Goal: Transaction & Acquisition: Purchase product/service

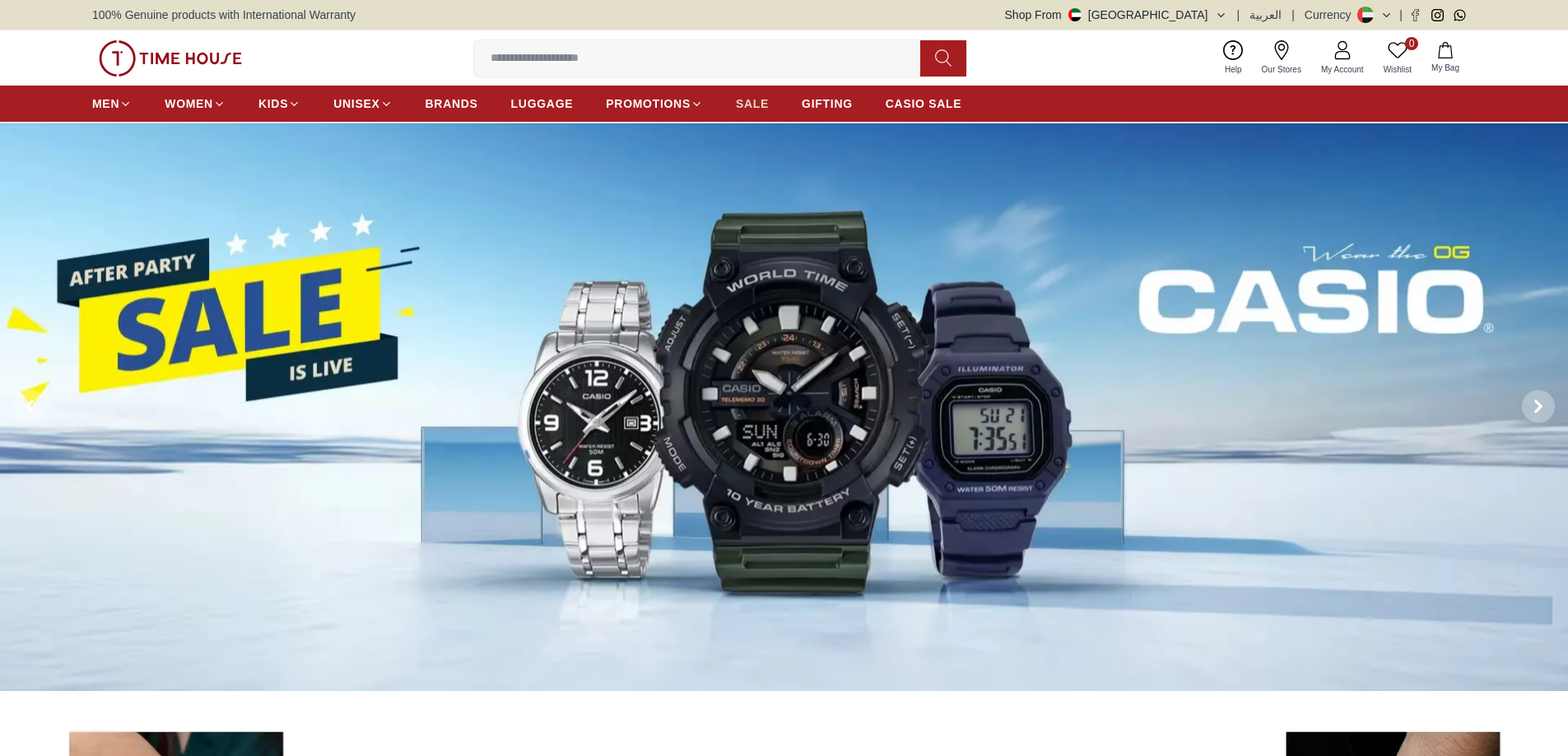
click at [760, 103] on span "SALE" at bounding box center [752, 104] width 33 height 16
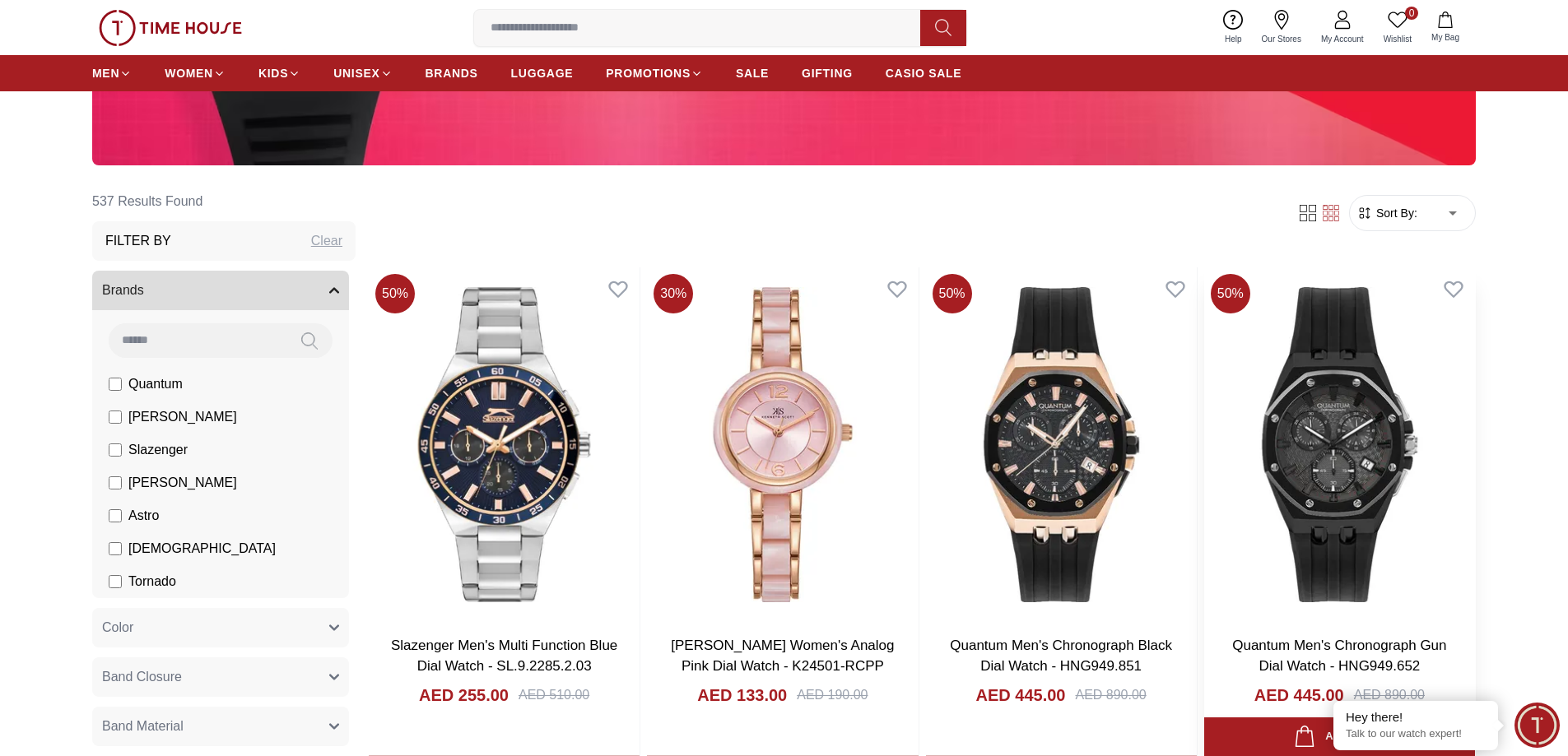
scroll to position [659, 0]
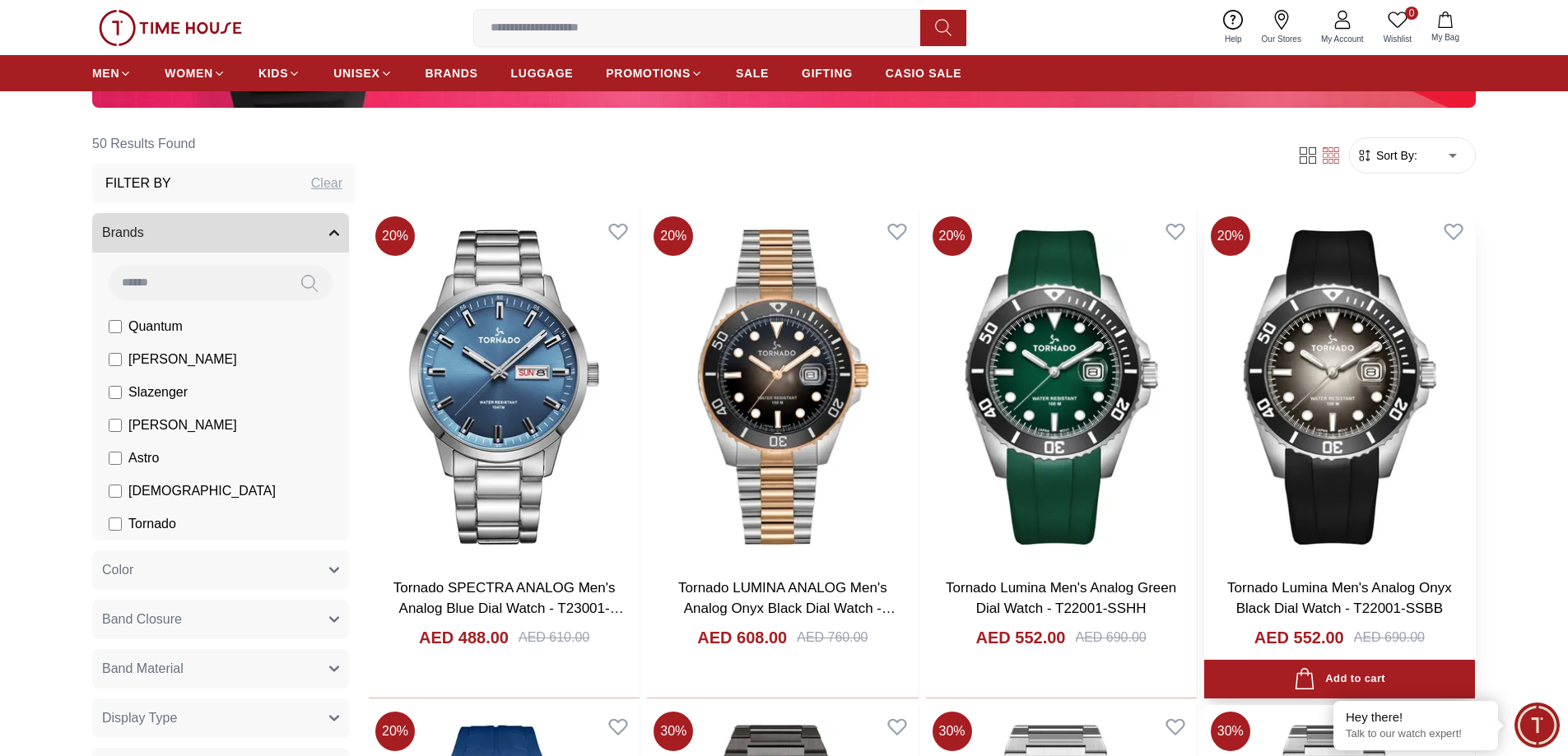
scroll to position [494, 0]
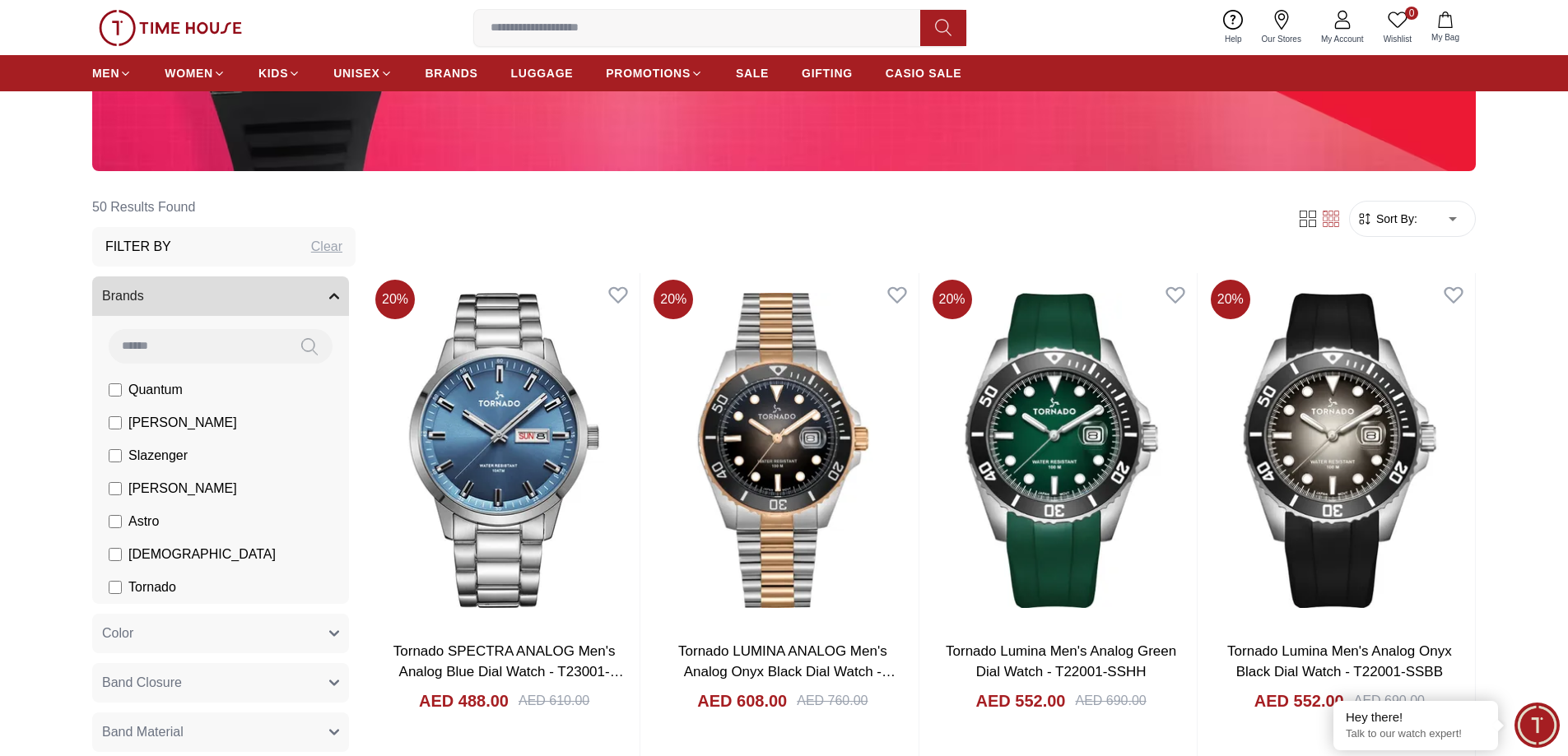
click at [1409, 221] on span "Sort By:" at bounding box center [1394, 219] width 44 height 16
click at [1382, 226] on span "Sort By:" at bounding box center [1394, 219] width 44 height 16
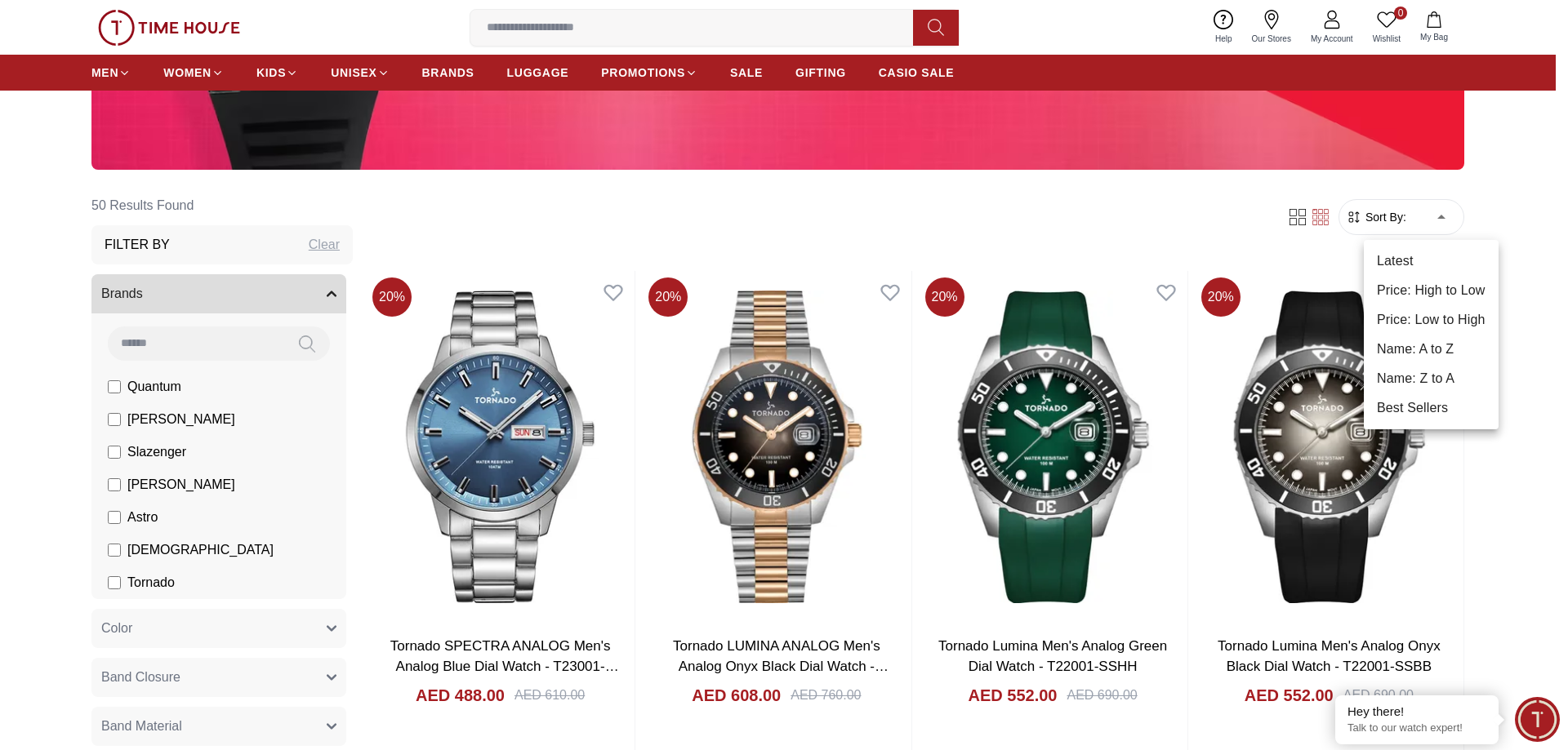
click at [1449, 322] on li "Price: Low to High" at bounding box center [1430, 320] width 135 height 29
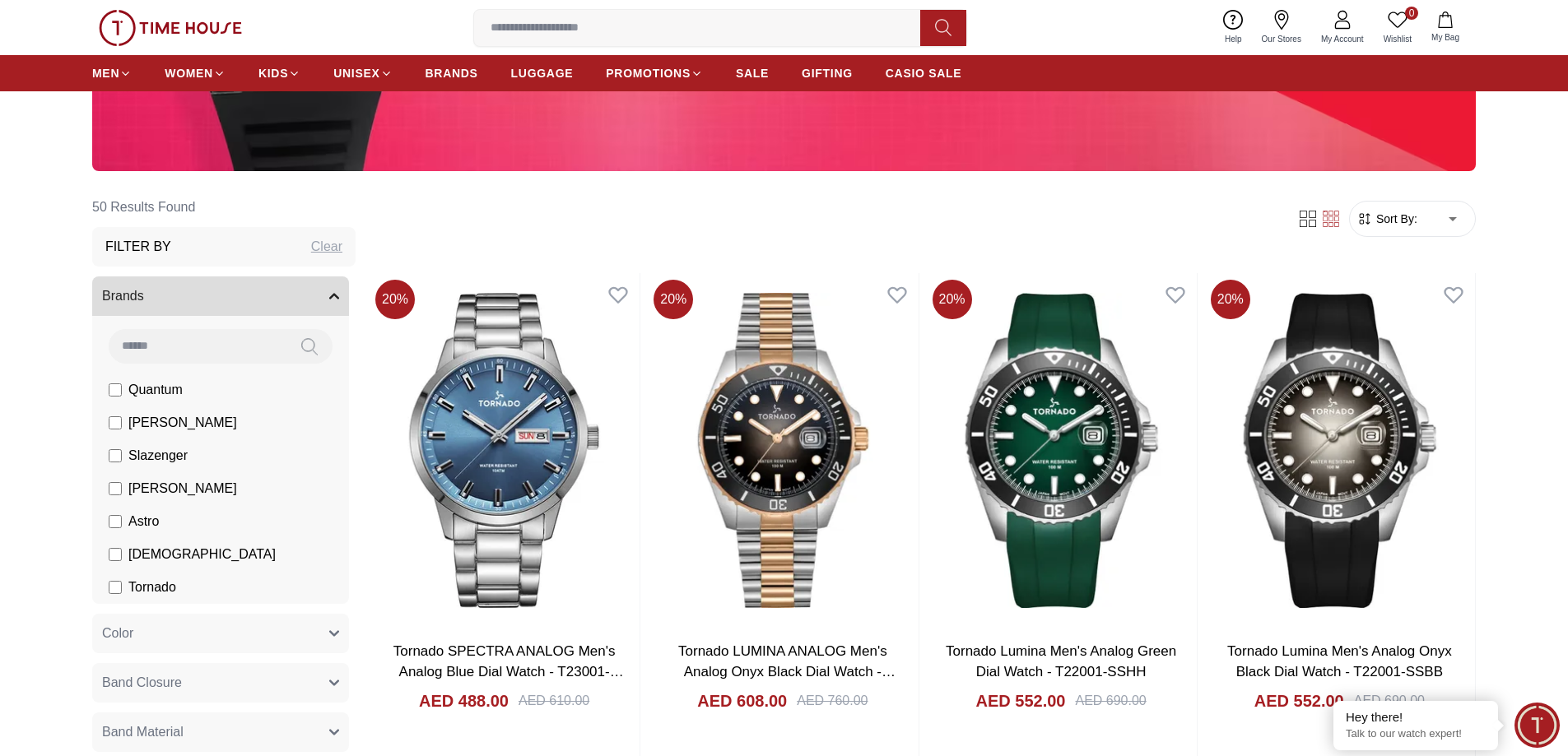
type input "*"
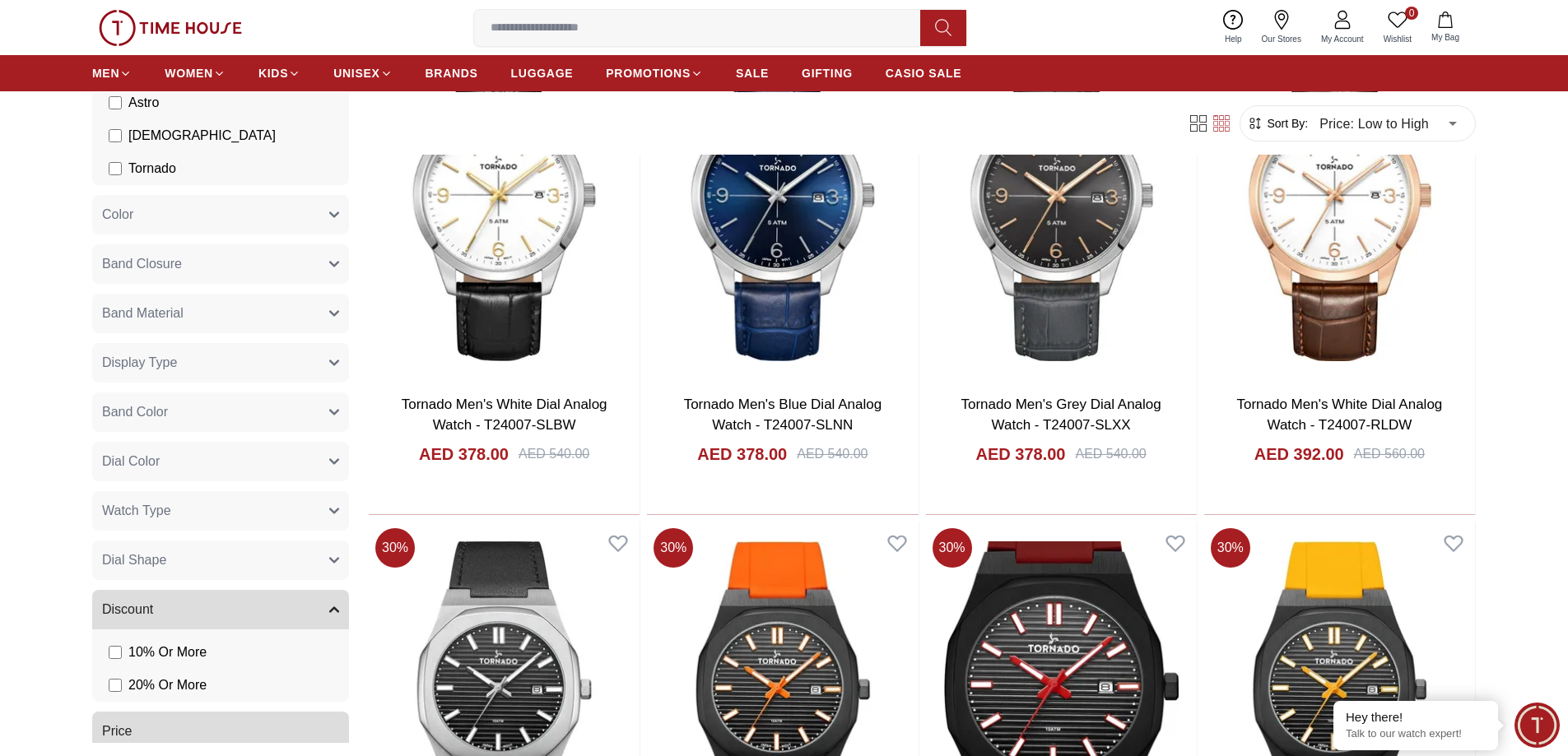
scroll to position [329, 0]
click at [166, 457] on button "Dial Color" at bounding box center [220, 456] width 257 height 40
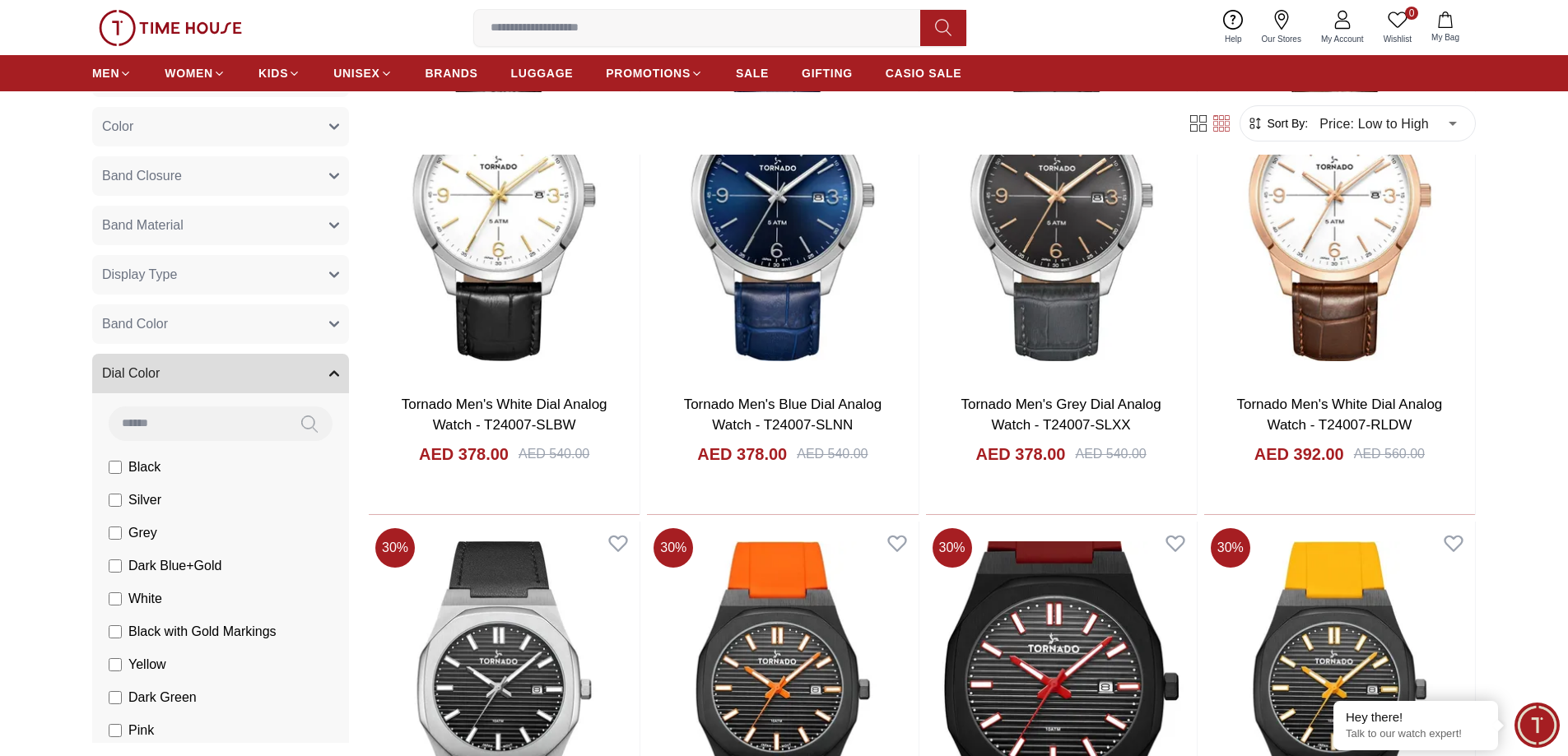
scroll to position [494, 0]
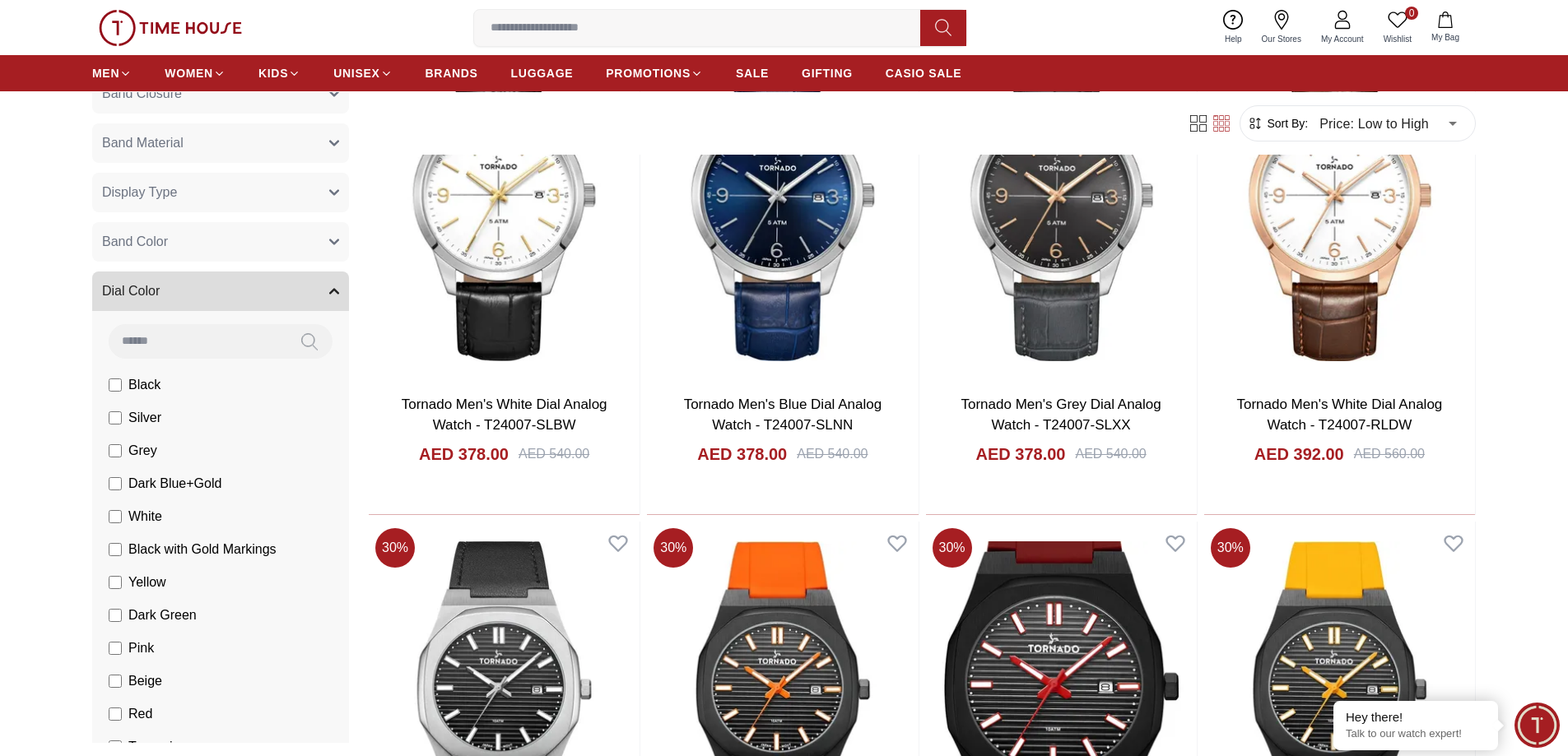
click at [317, 297] on button "Dial Color" at bounding box center [220, 291] width 257 height 40
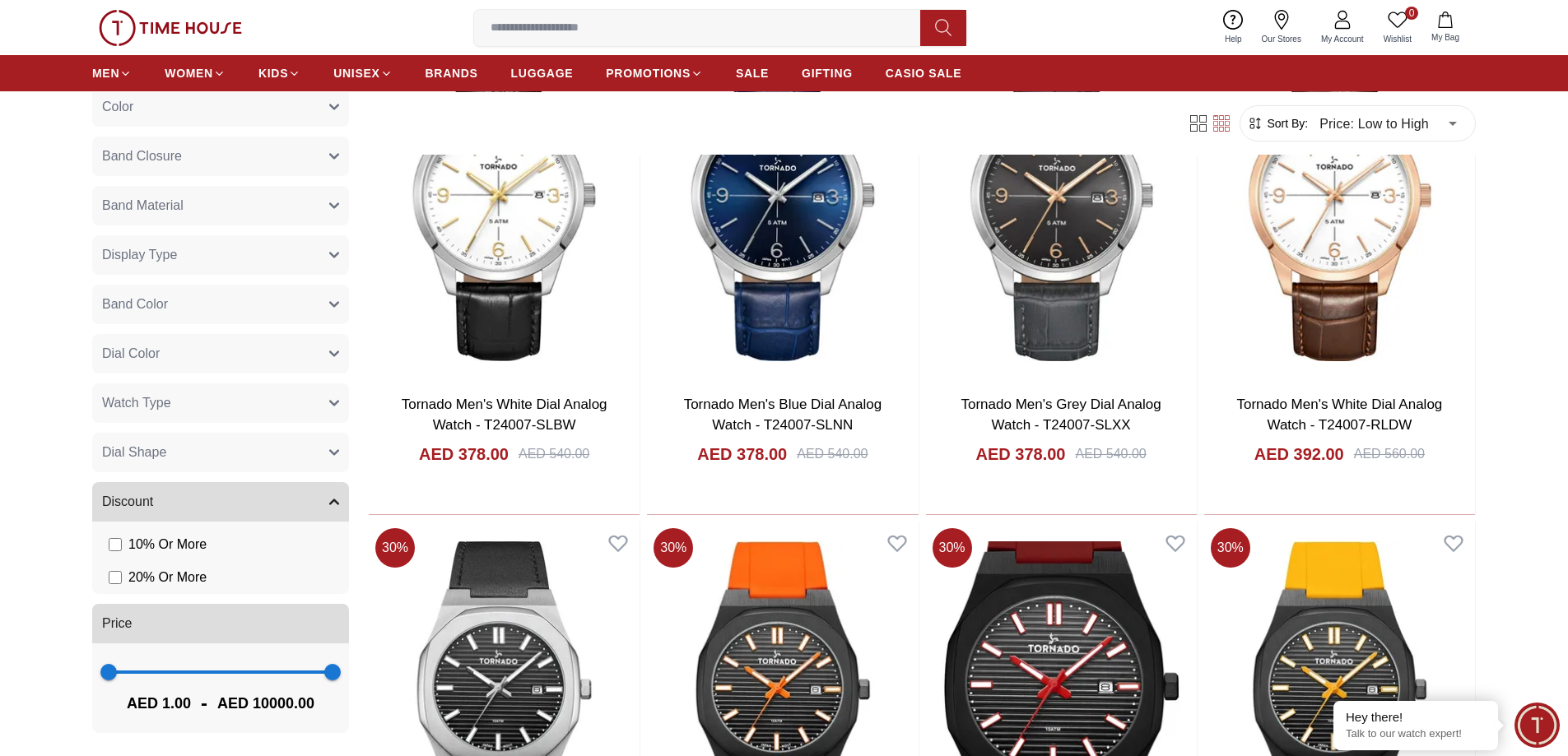
click at [304, 249] on button "Display Type" at bounding box center [220, 255] width 257 height 40
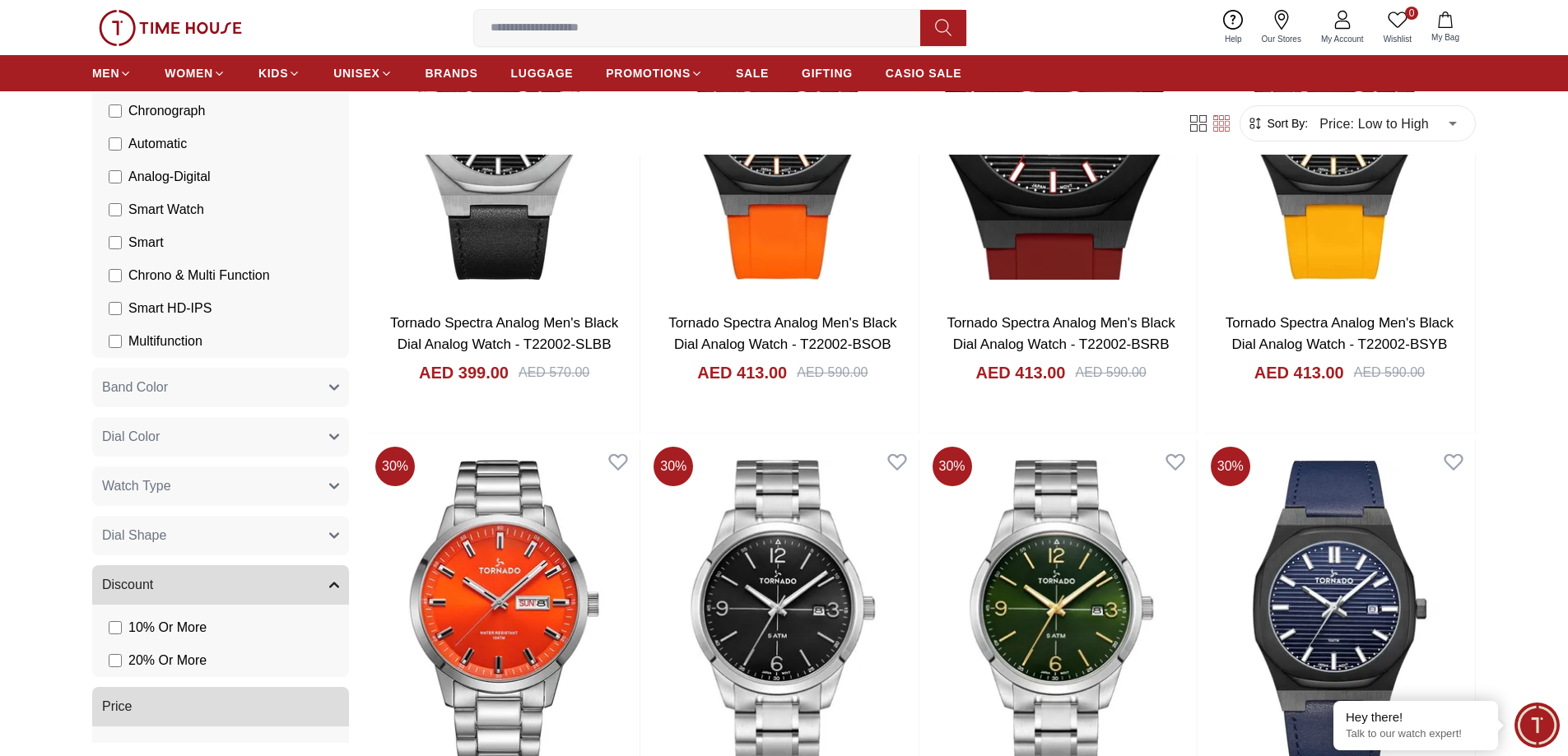
scroll to position [843, 0]
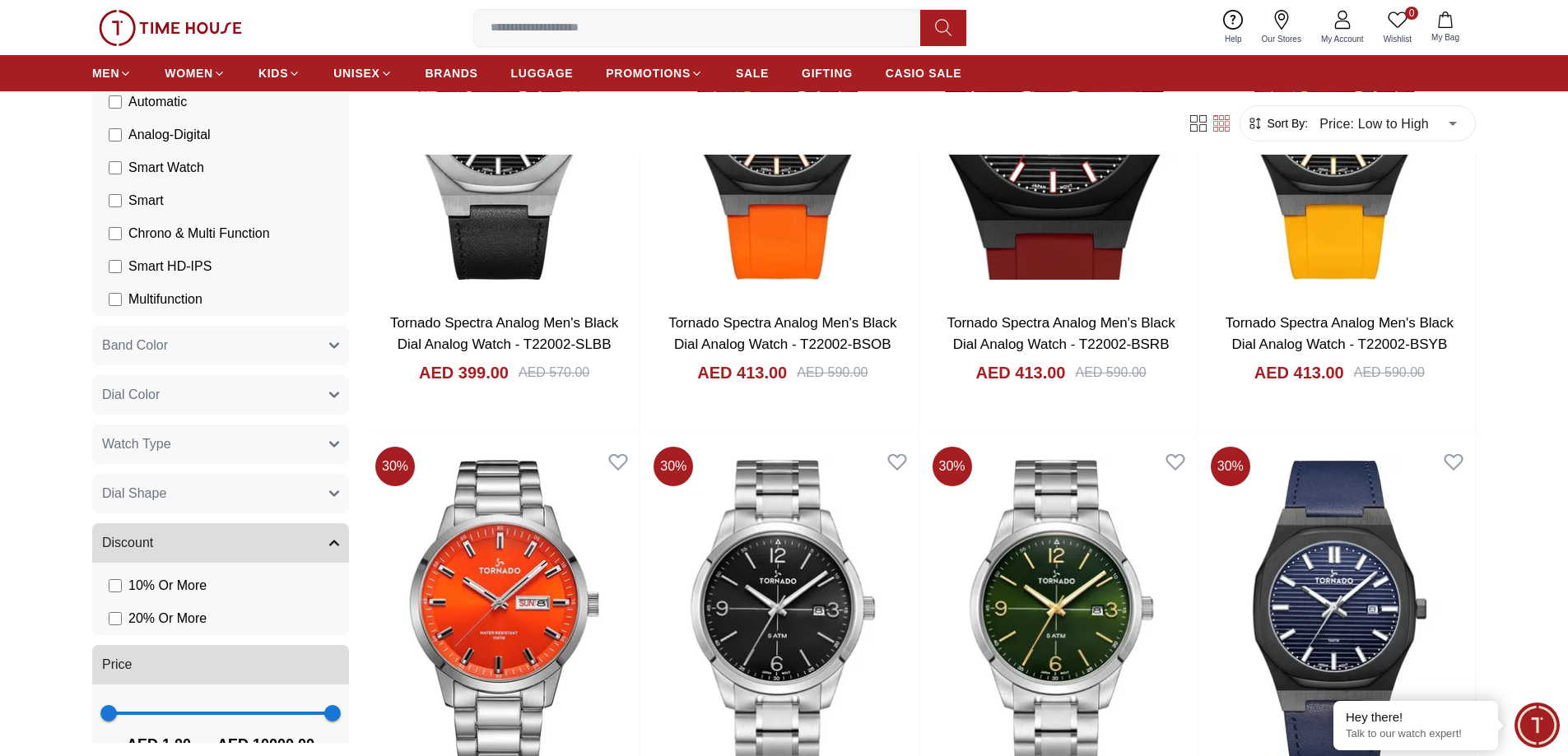
click at [117, 453] on span "Watch Type" at bounding box center [136, 444] width 69 height 20
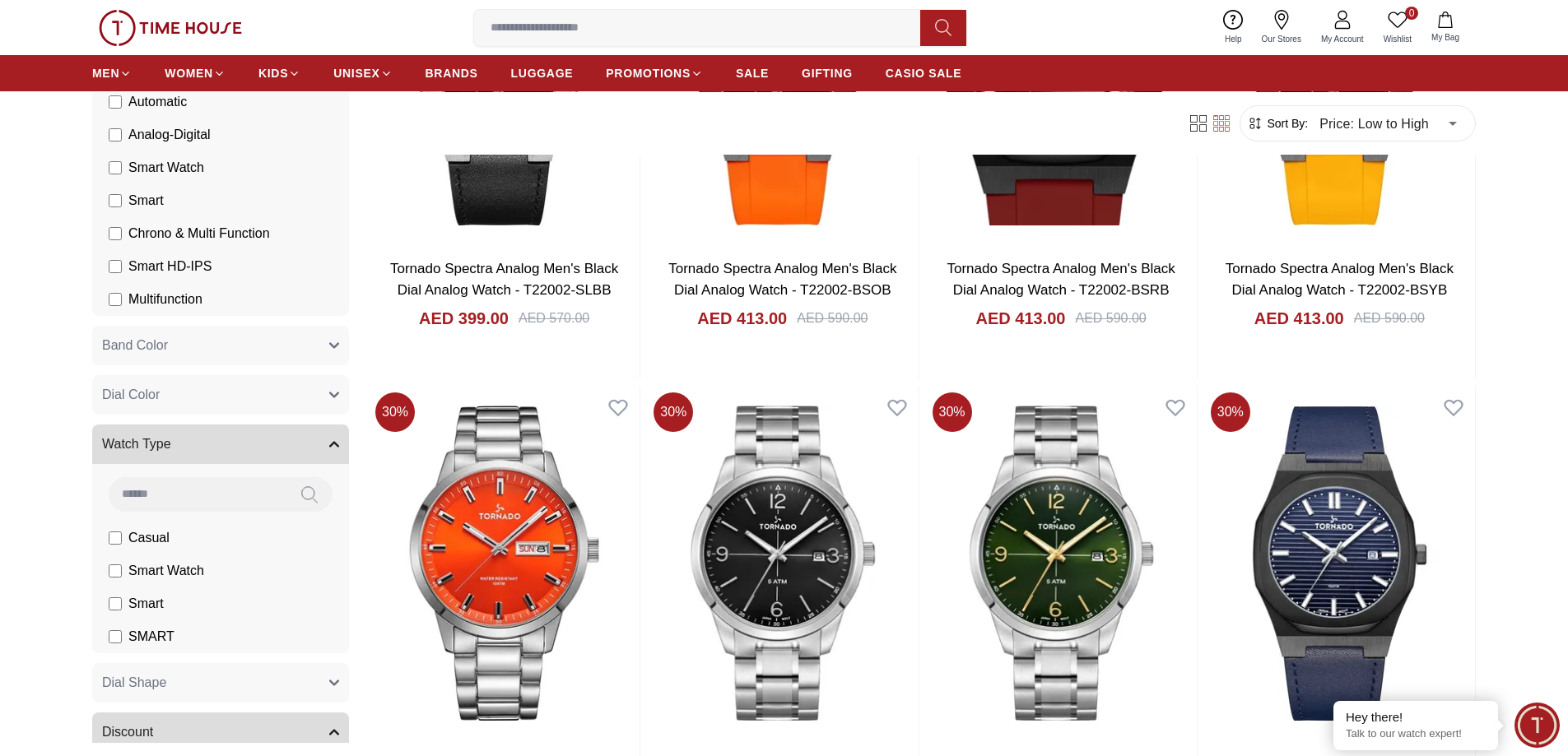
scroll to position [1399, 0]
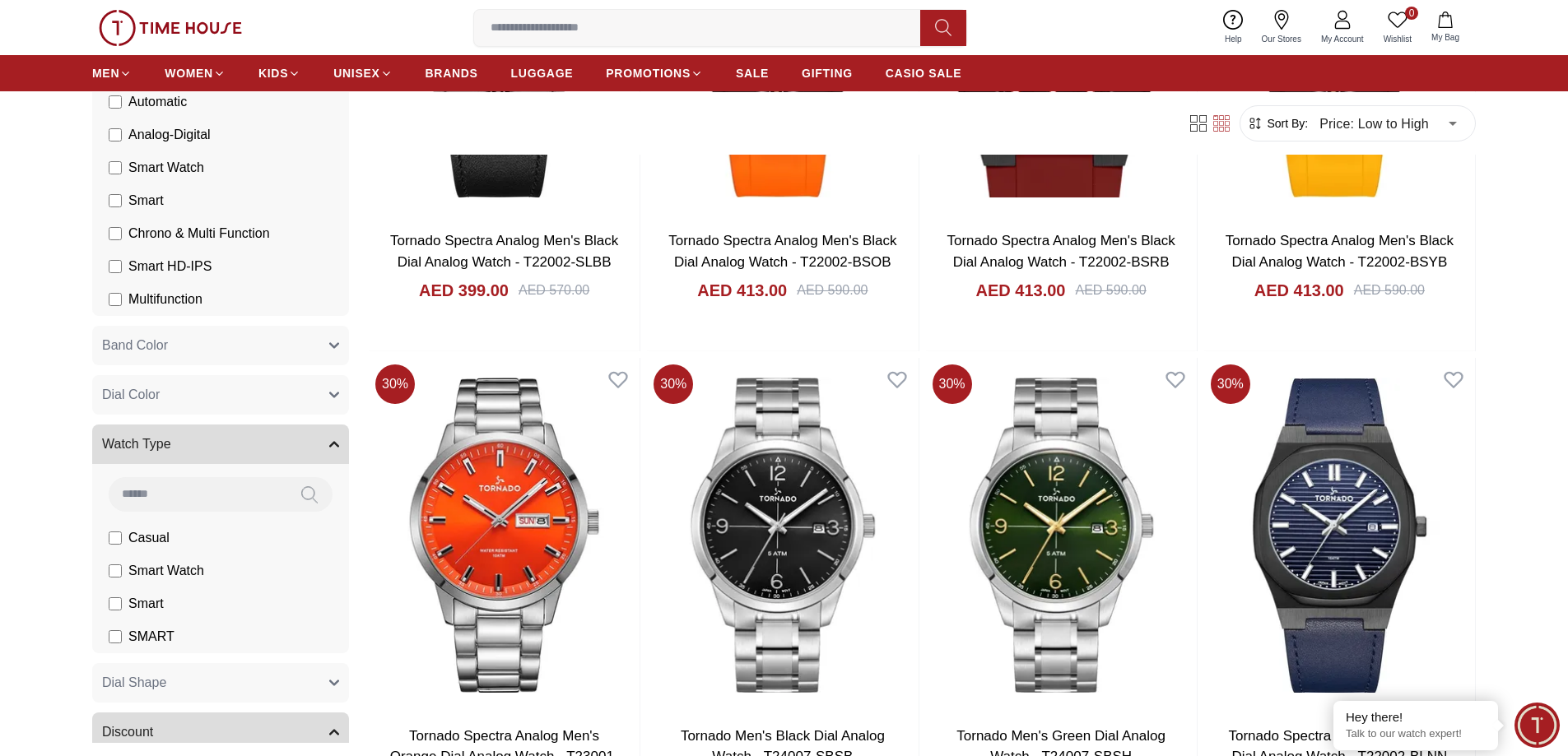
click at [329, 449] on icon "button" at bounding box center [333, 444] width 10 height 10
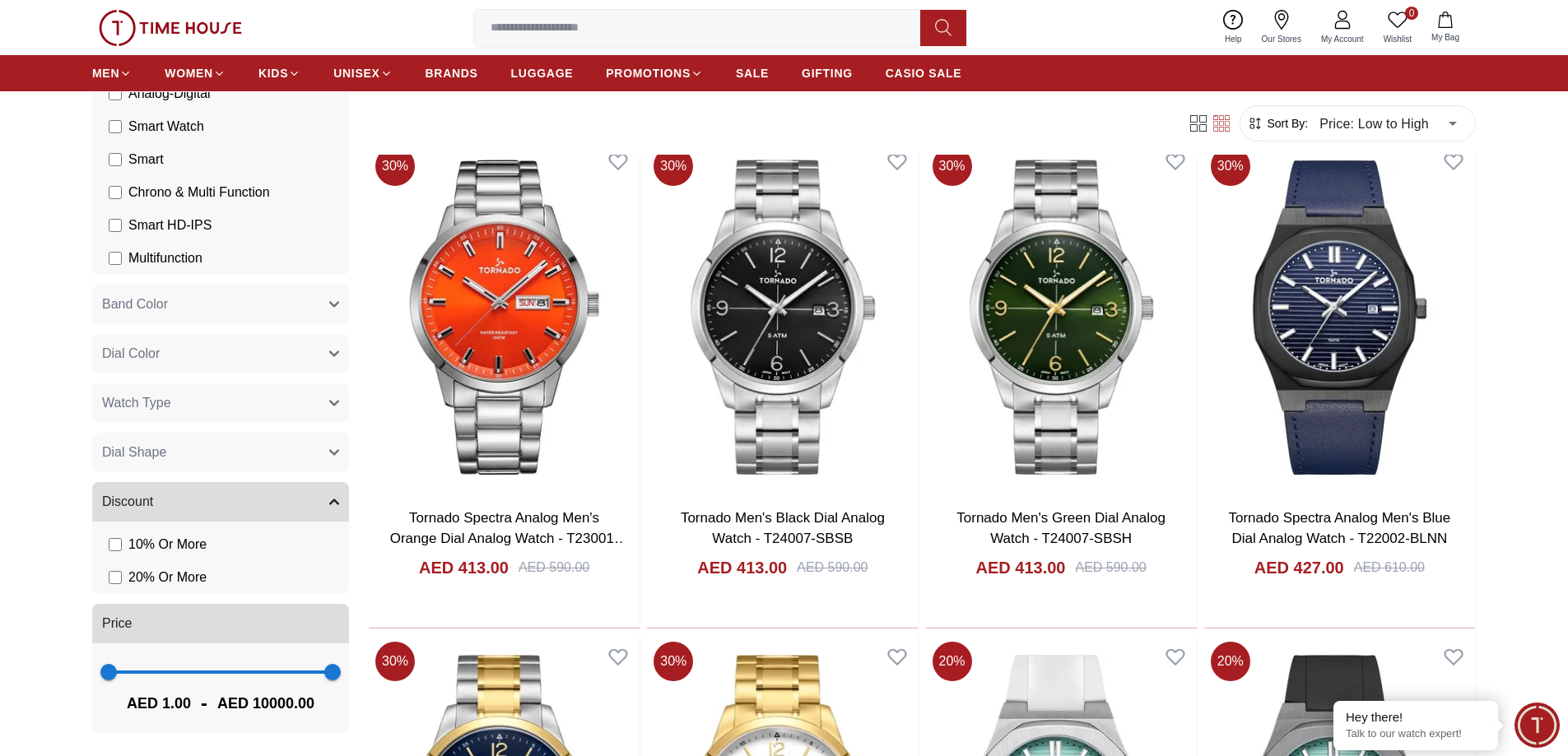
scroll to position [1646, 0]
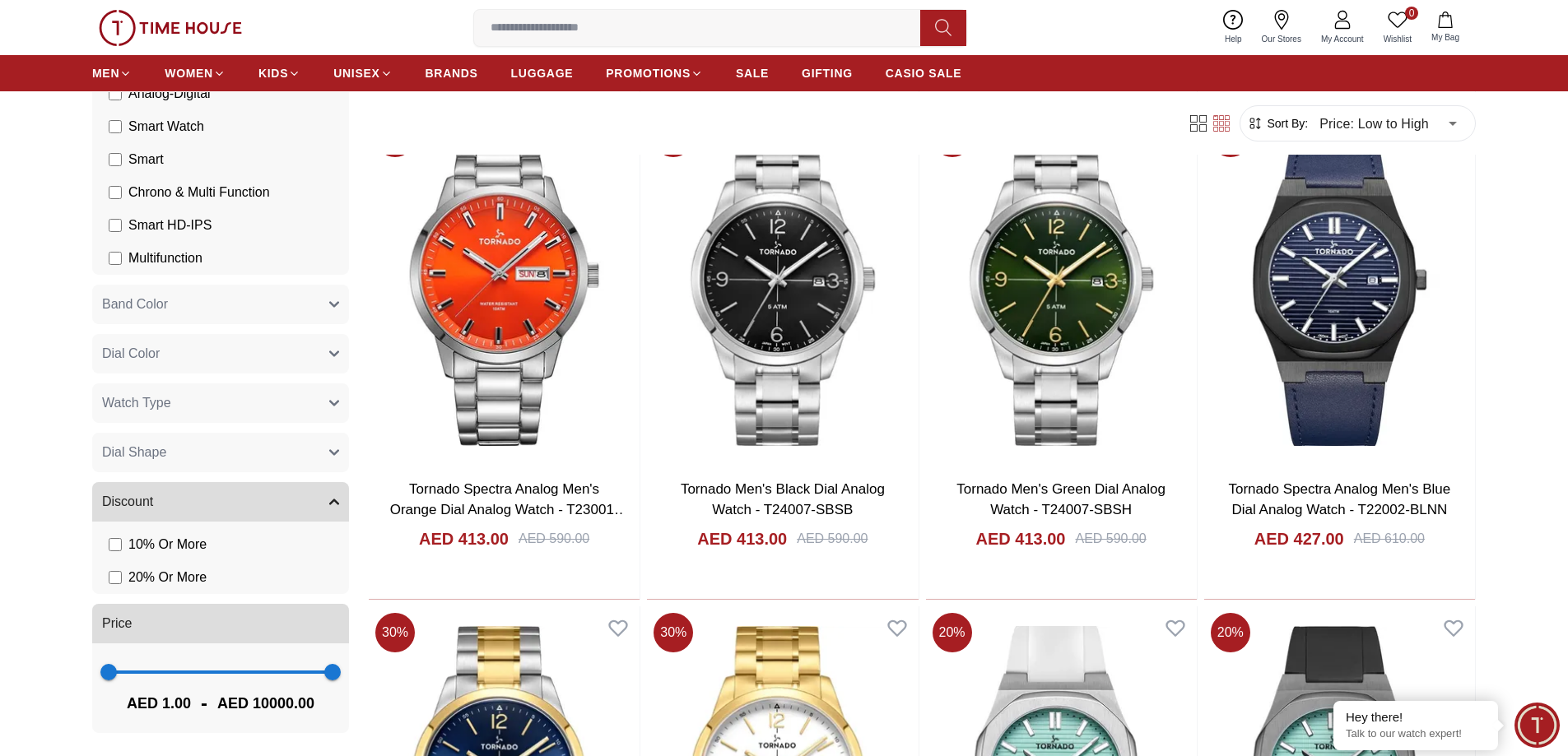
click at [137, 396] on span "Watch Type" at bounding box center [136, 404] width 69 height 20
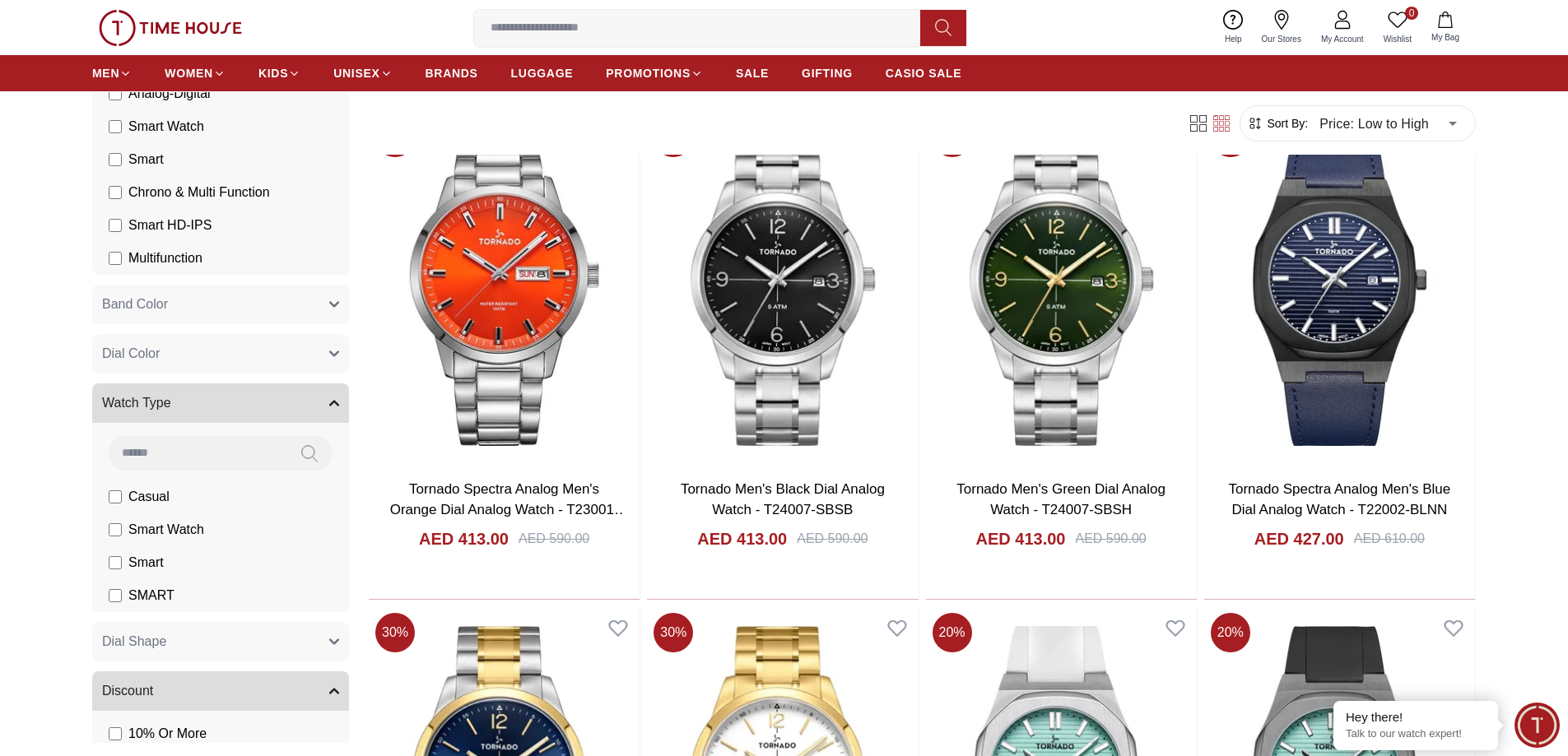
click at [137, 396] on span "Watch Type" at bounding box center [136, 404] width 69 height 20
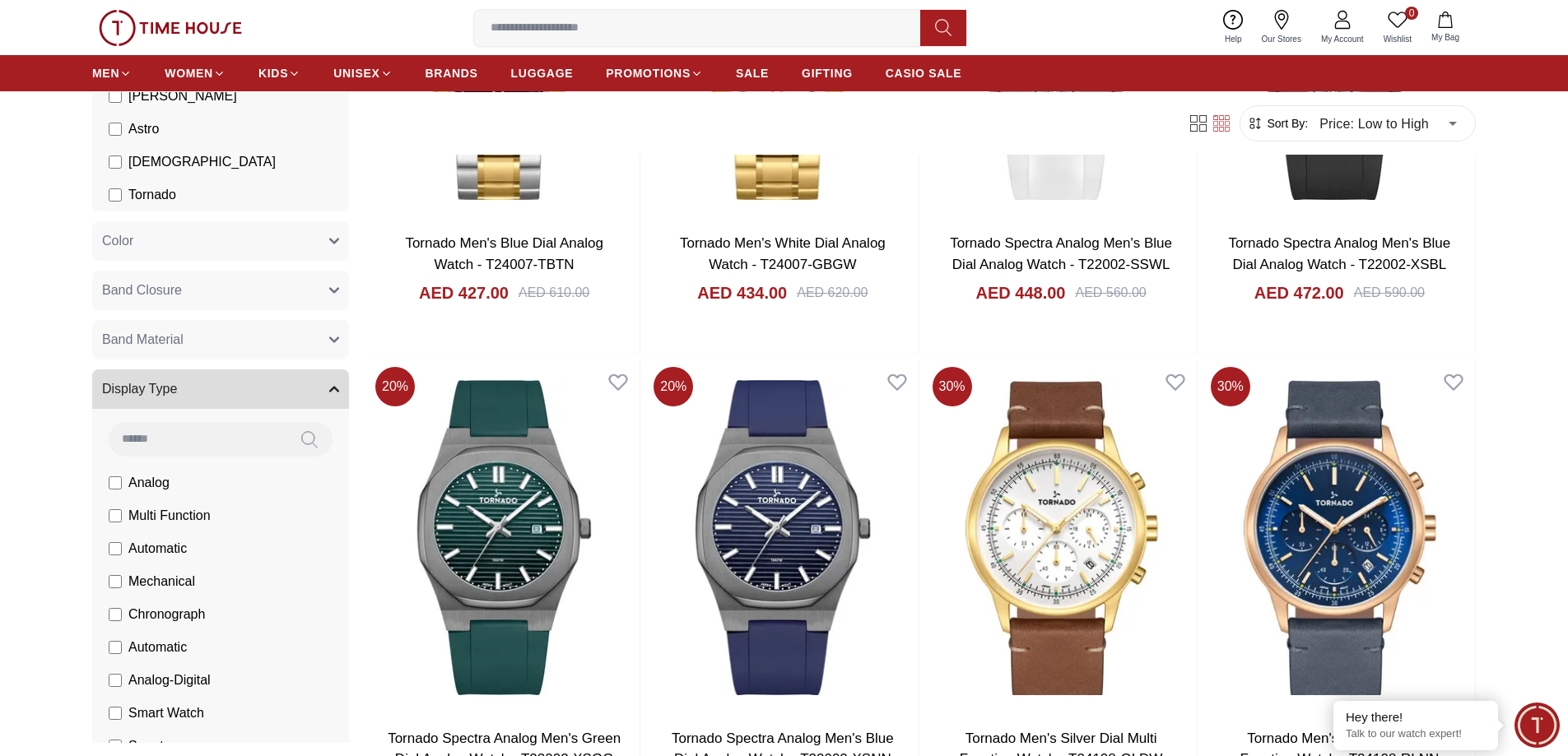
scroll to position [225, 0]
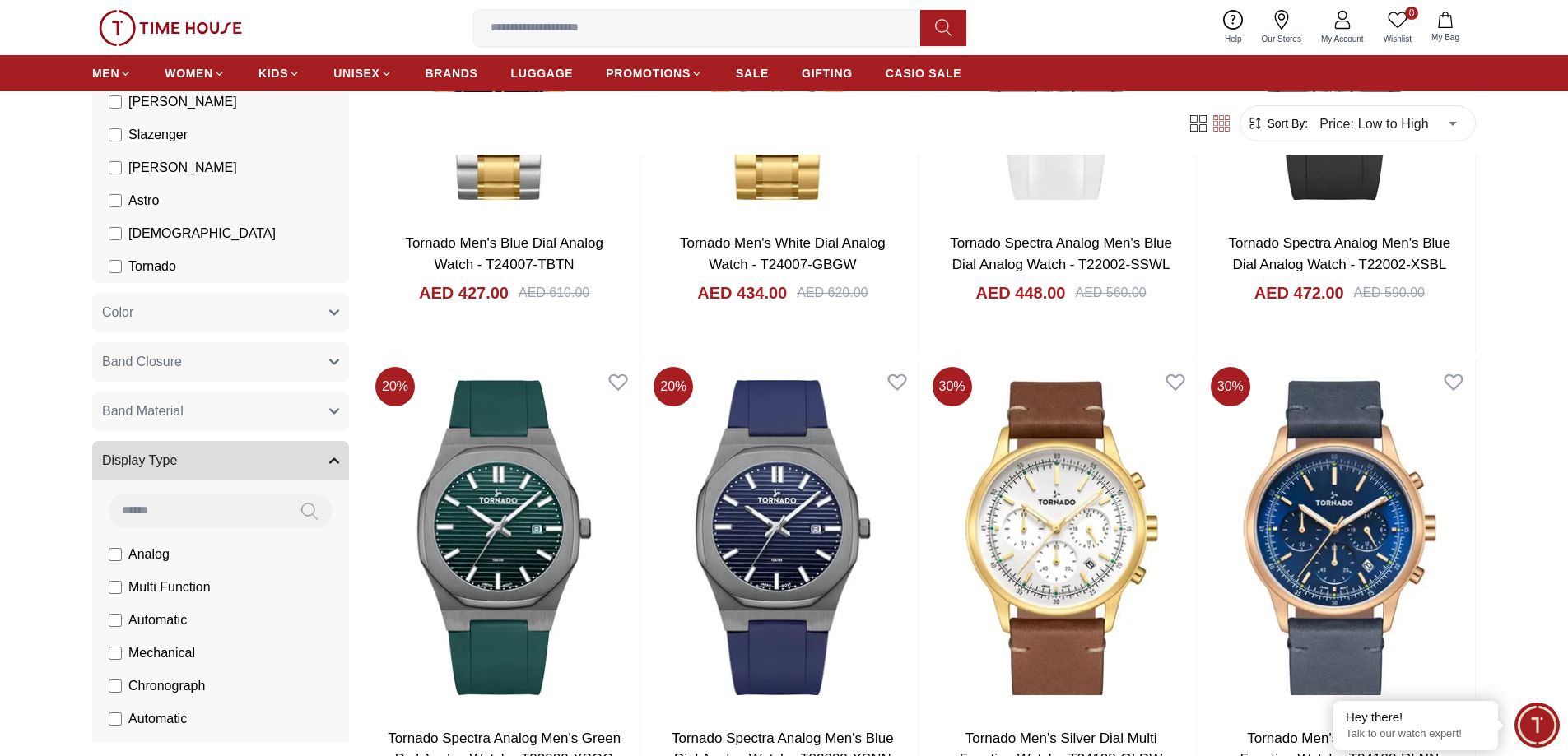
click at [186, 366] on button "Band Closure" at bounding box center [220, 362] width 257 height 40
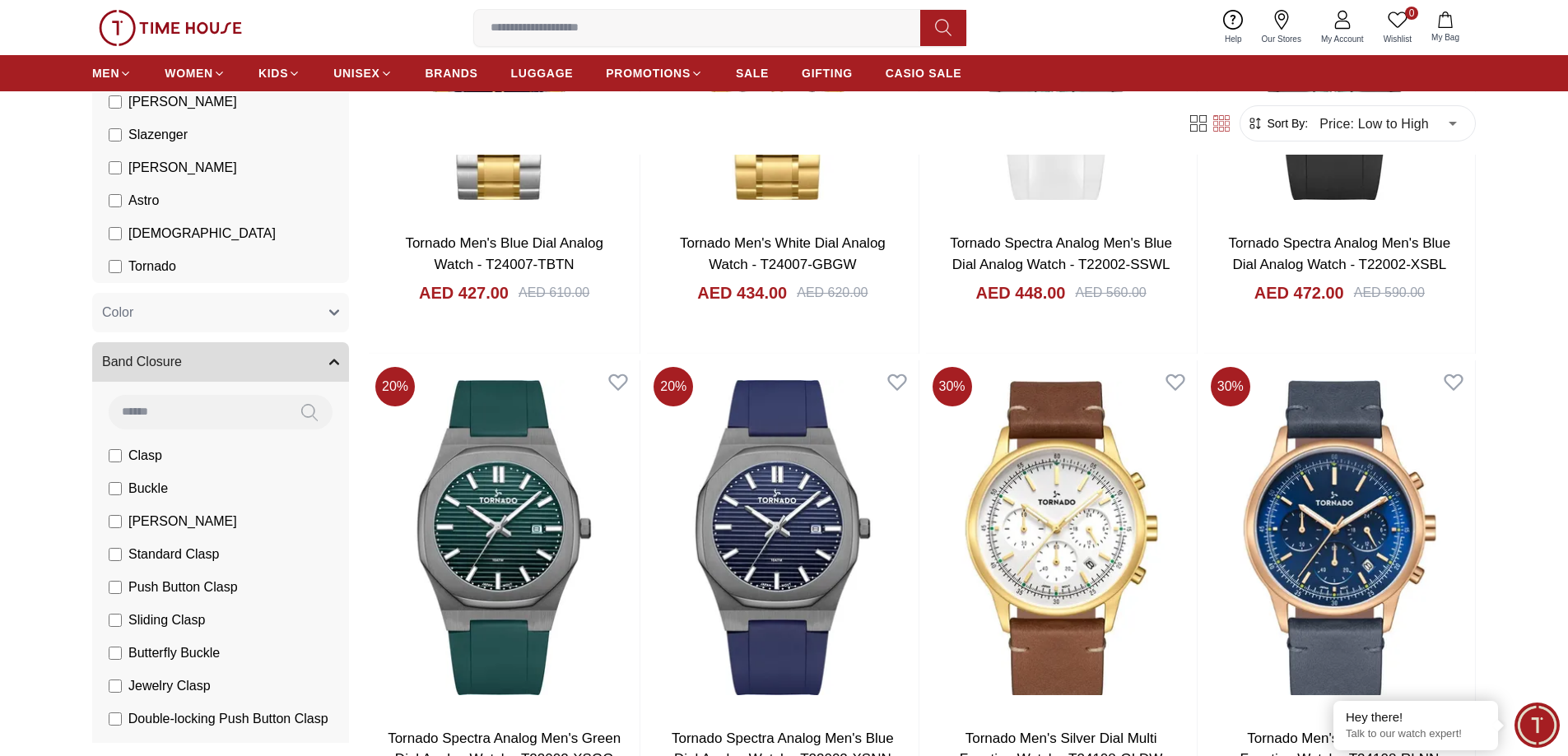
click at [186, 366] on button "Band Closure" at bounding box center [220, 362] width 257 height 40
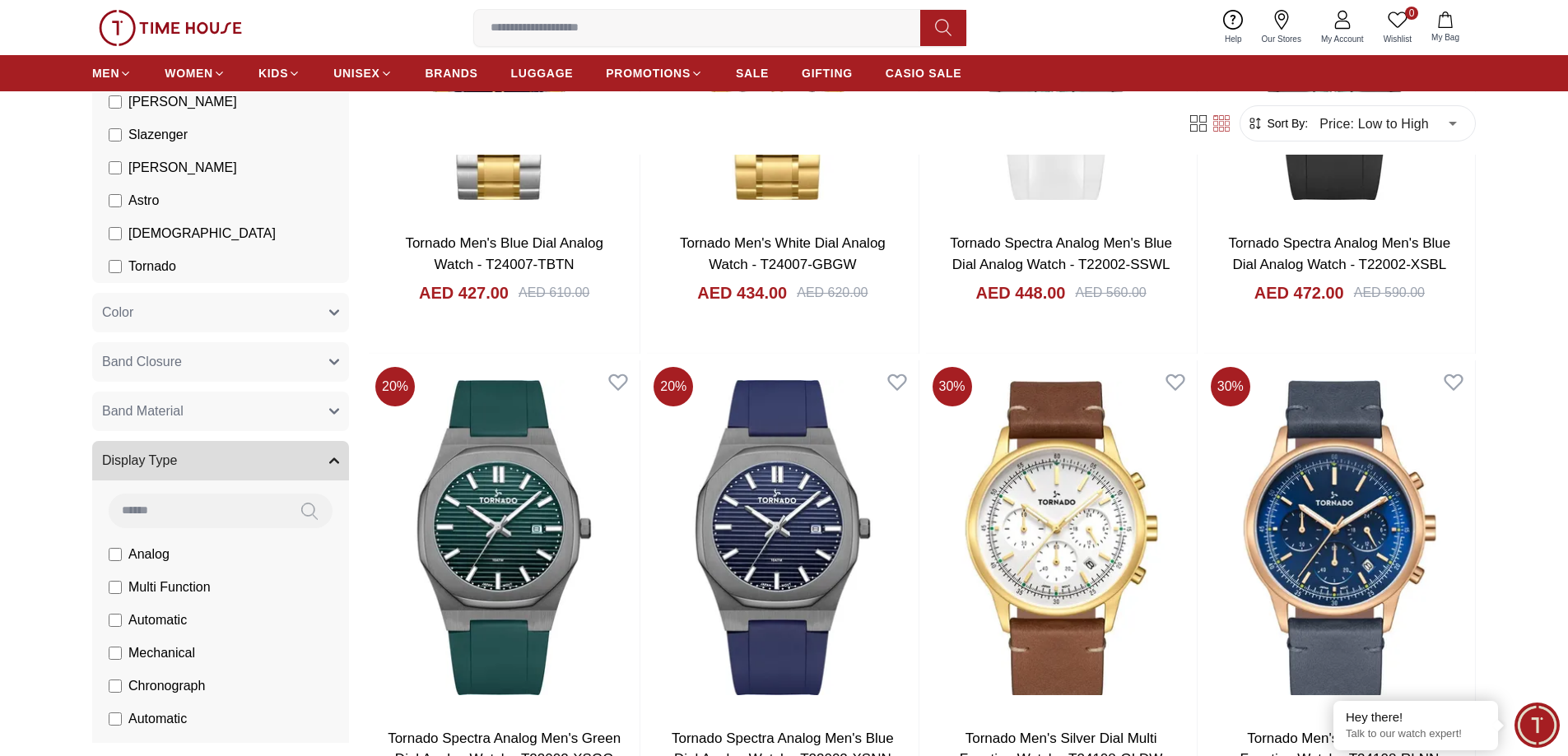
click at [185, 416] on button "Band Material" at bounding box center [220, 412] width 257 height 40
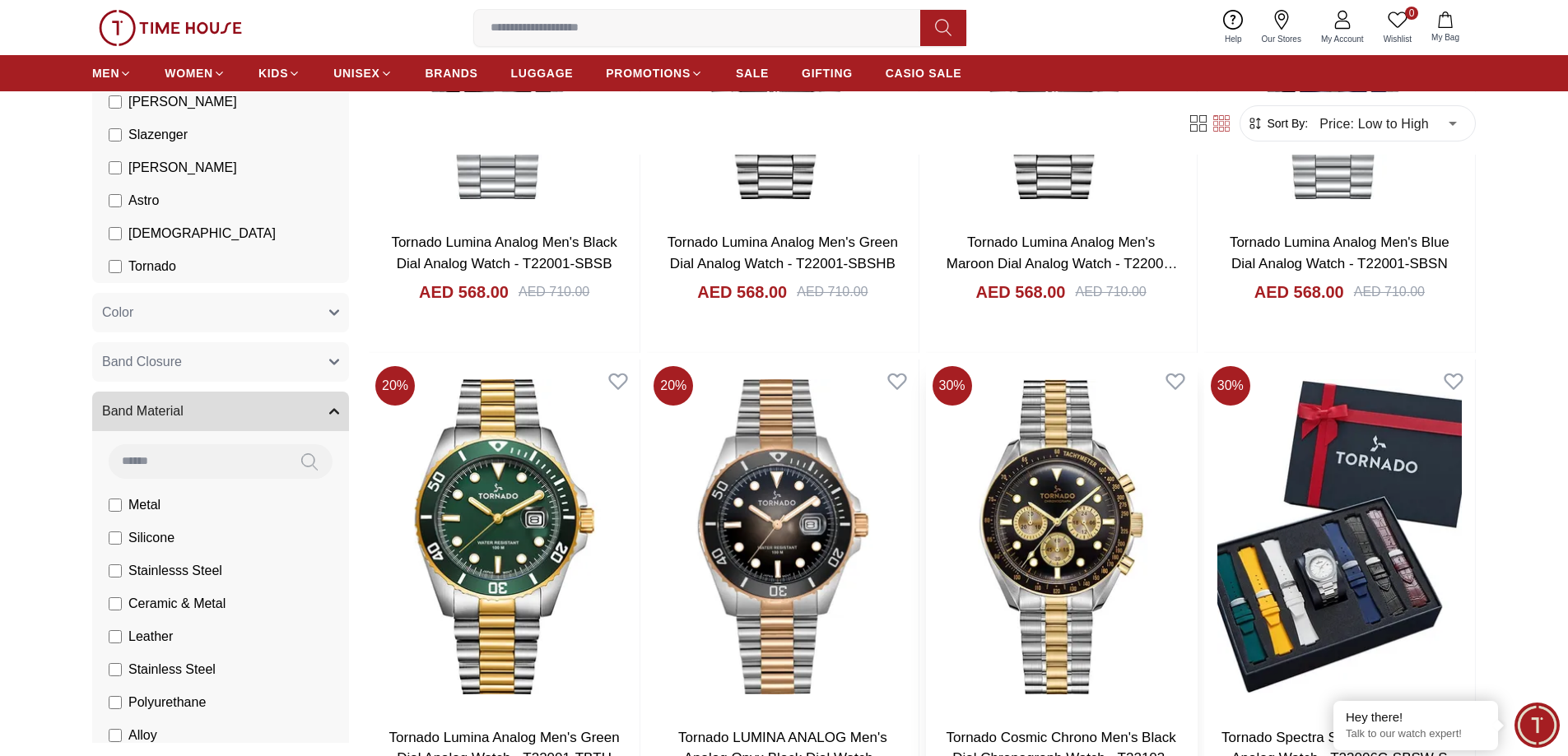
scroll to position [5103, 0]
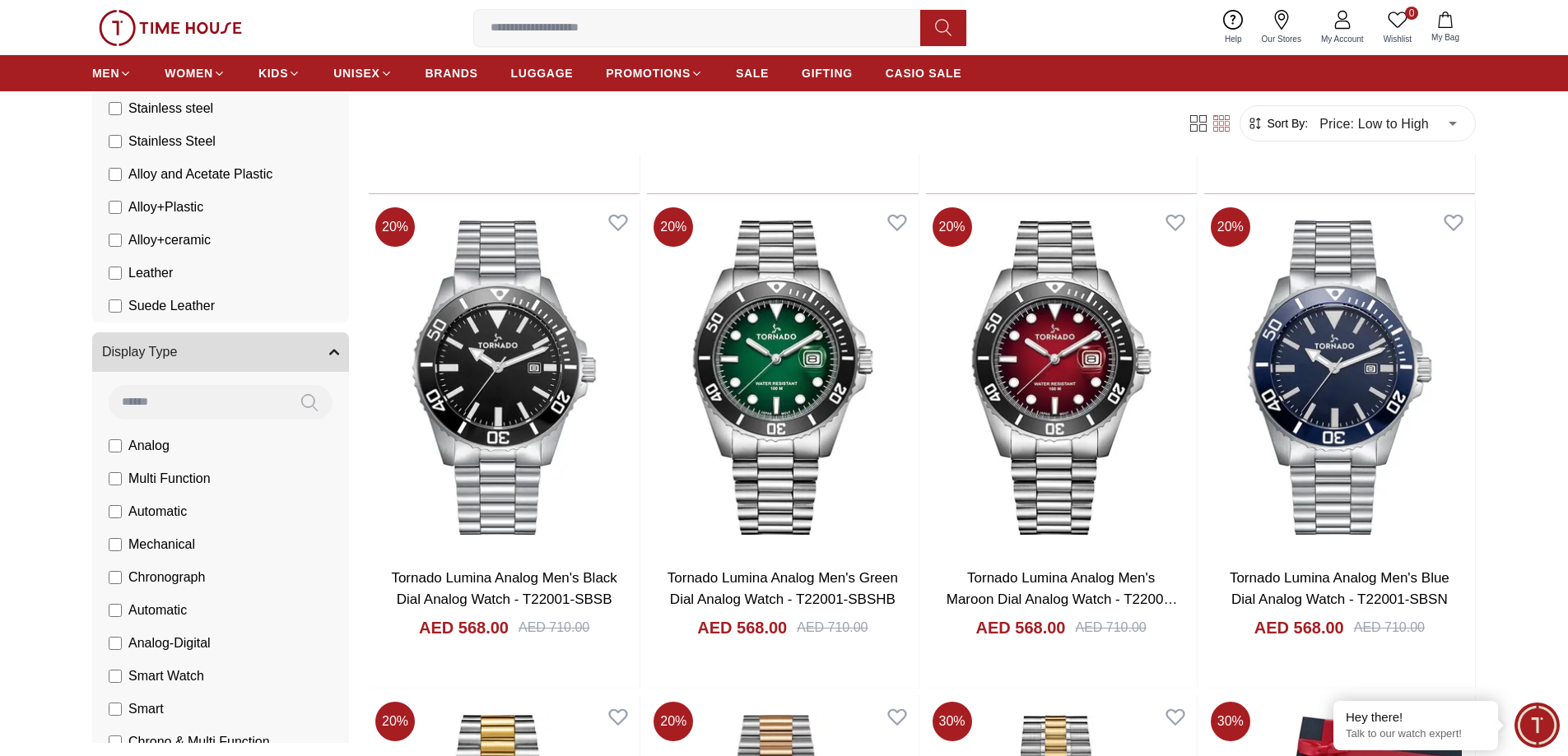
scroll to position [1784, 0]
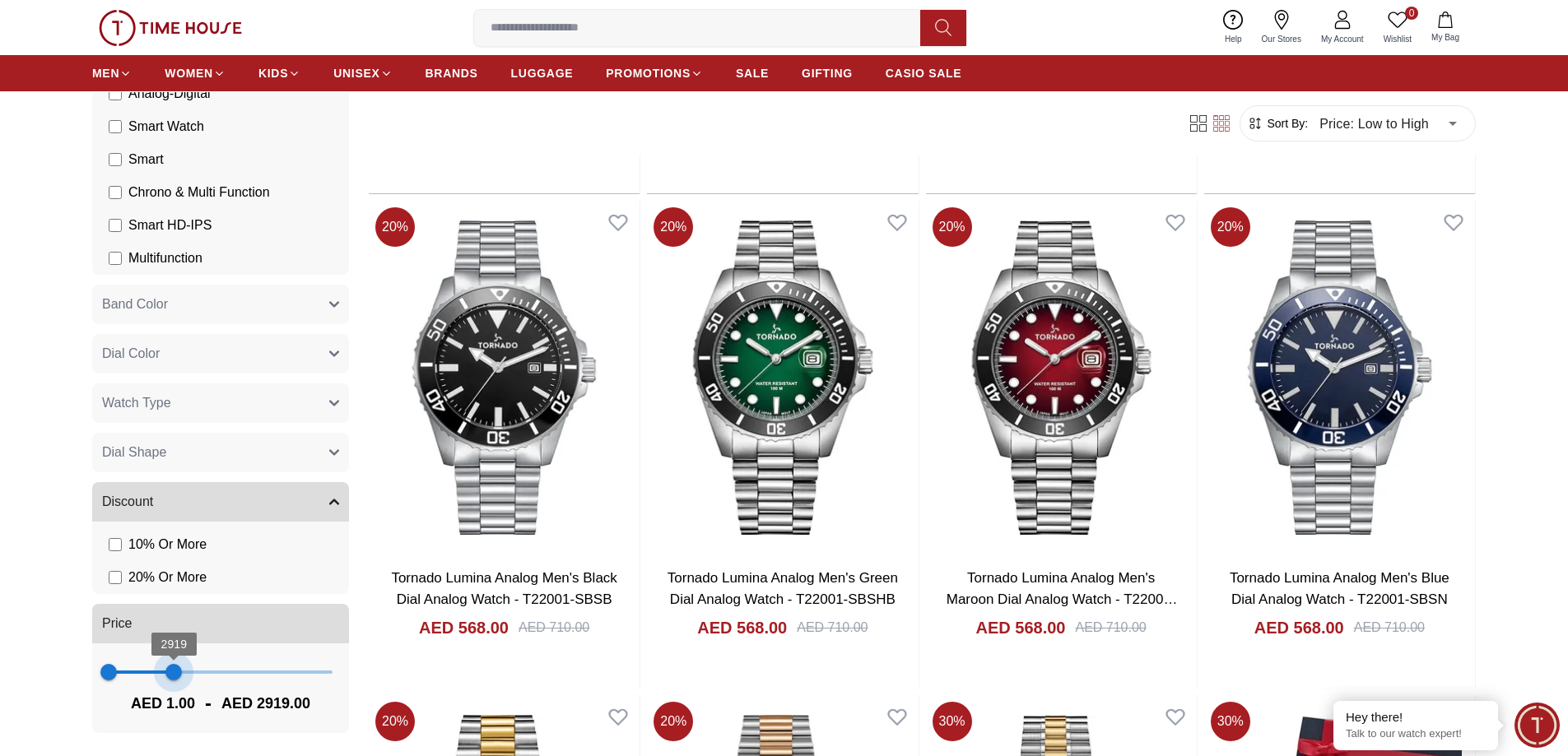
drag, startPoint x: 318, startPoint y: 666, endPoint x: 170, endPoint y: 663, distance: 148.0
click at [170, 664] on span "2919" at bounding box center [174, 672] width 16 height 16
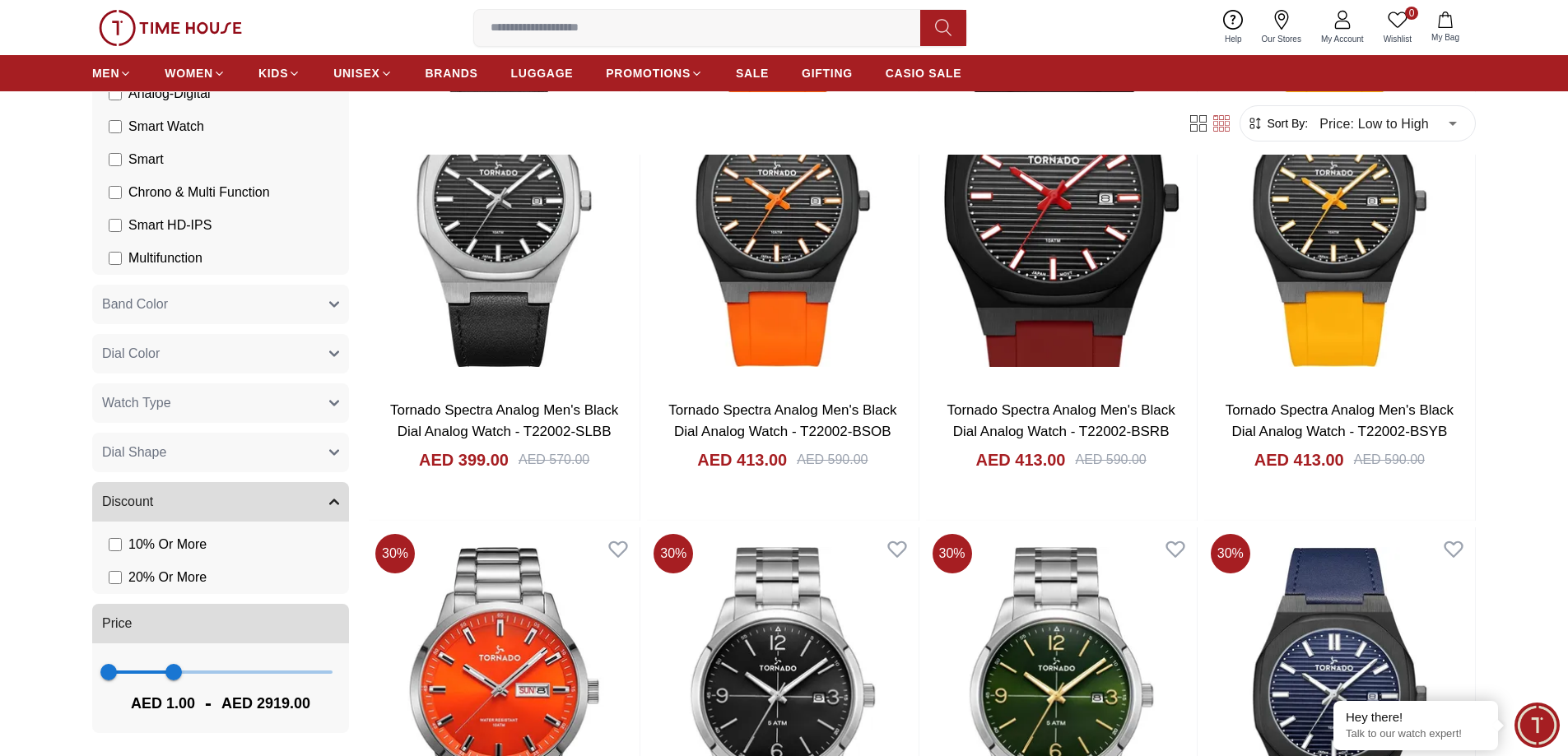
scroll to position [1234, 0]
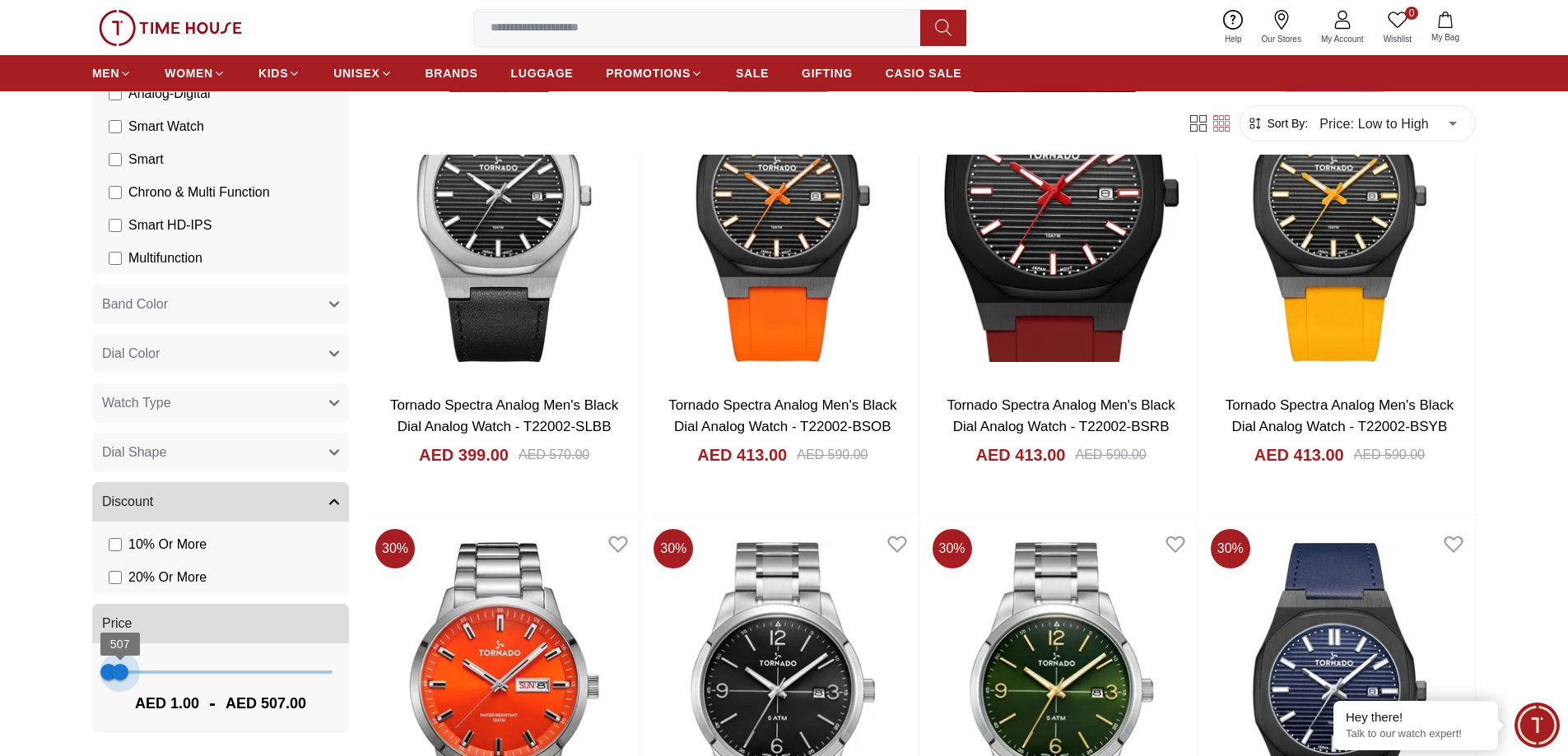
type input "***"
drag, startPoint x: 176, startPoint y: 679, endPoint x: 119, endPoint y: 678, distance: 57.0
click at [119, 678] on span "468" at bounding box center [119, 672] width 16 height 16
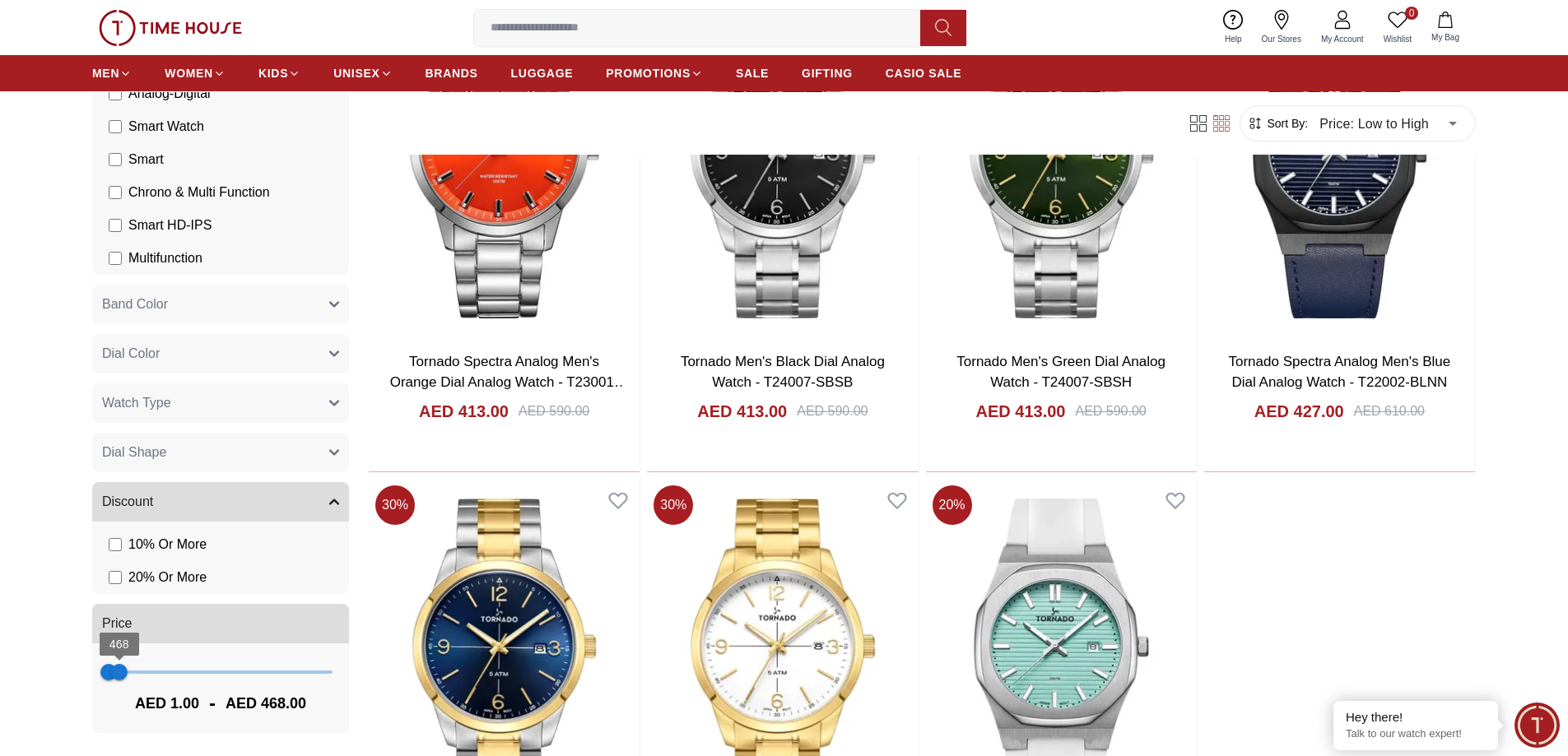
scroll to position [1810, 0]
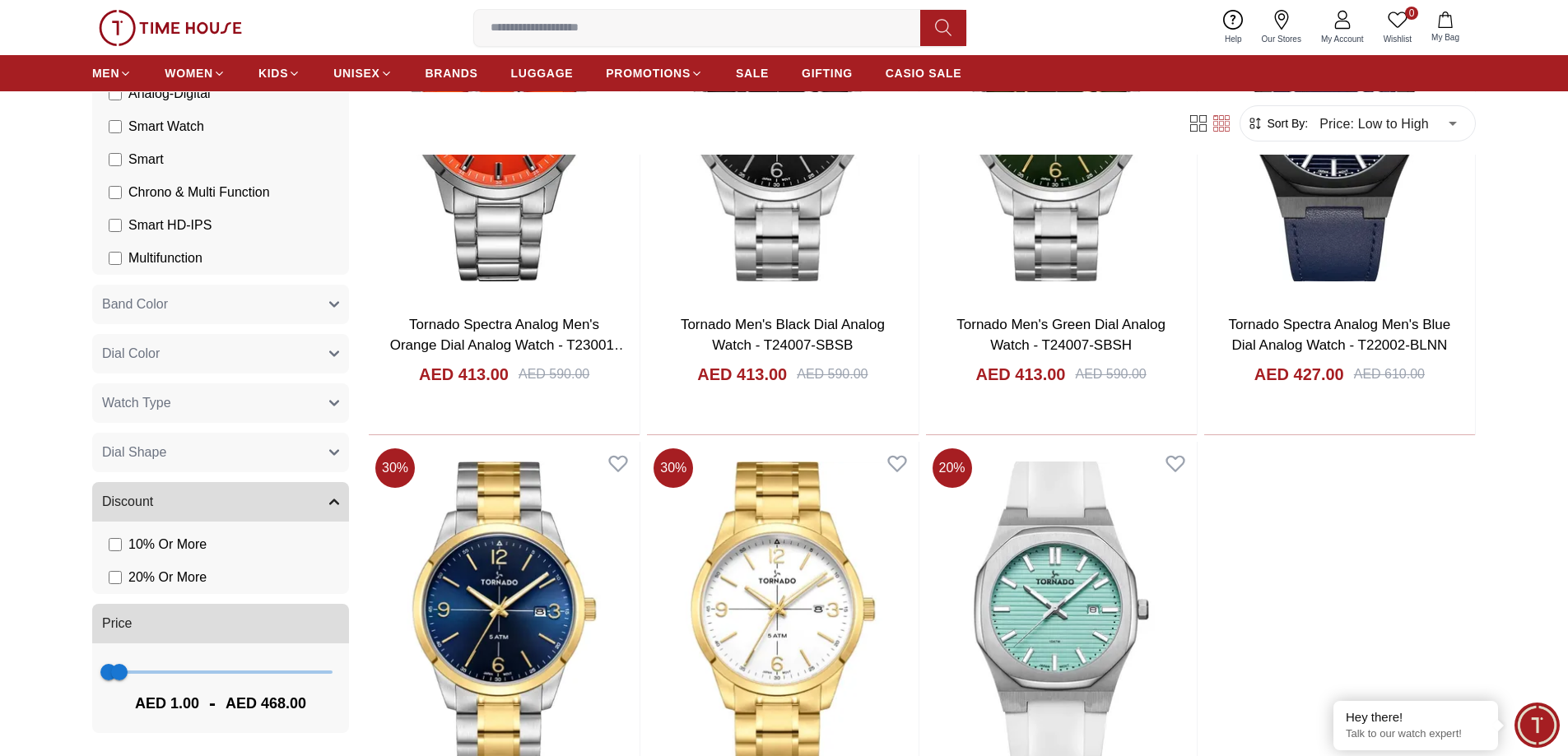
drag, startPoint x: 123, startPoint y: 578, endPoint x: 188, endPoint y: 587, distance: 65.6
click at [124, 578] on label "20 % Or More" at bounding box center [158, 578] width 98 height 20
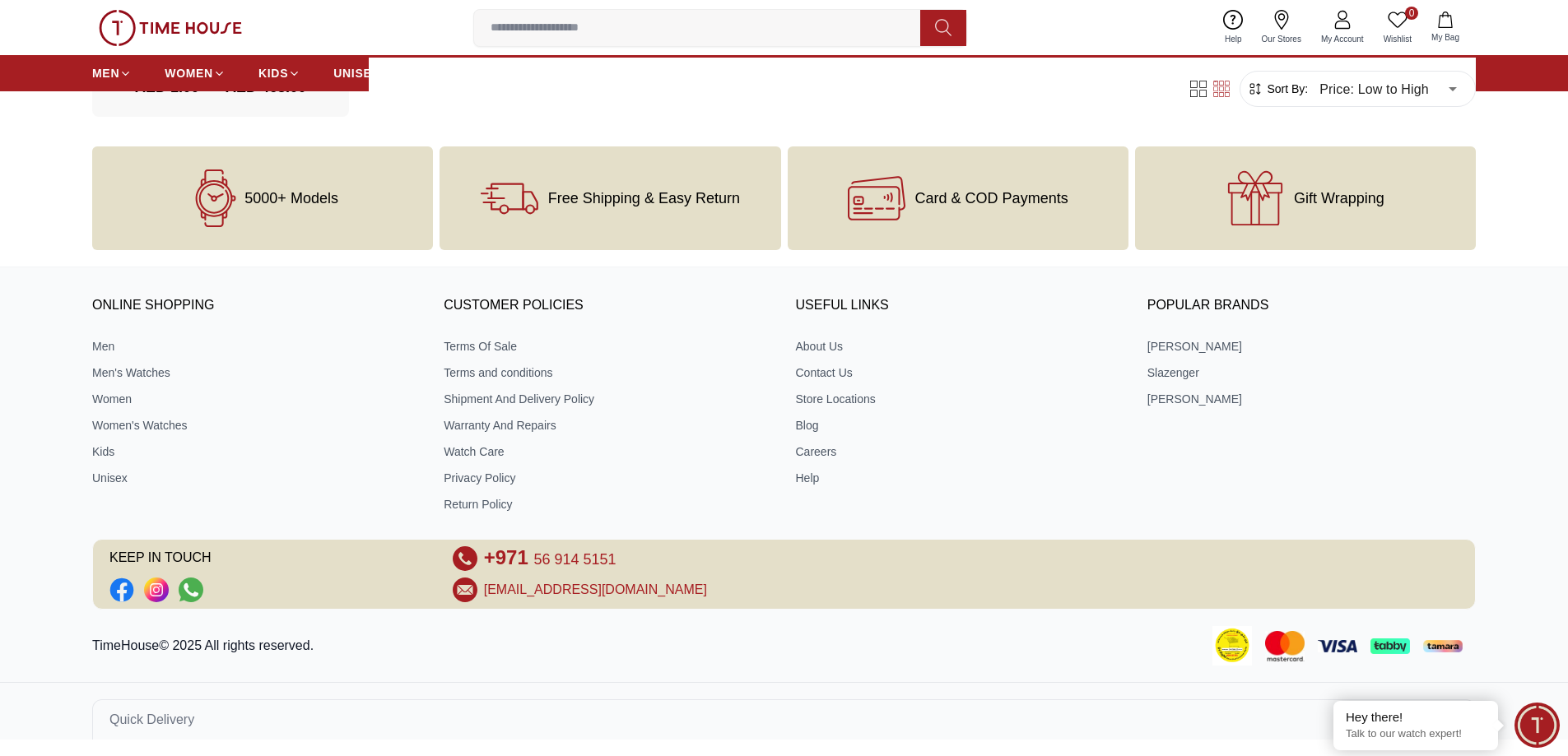
scroll to position [1206, 0]
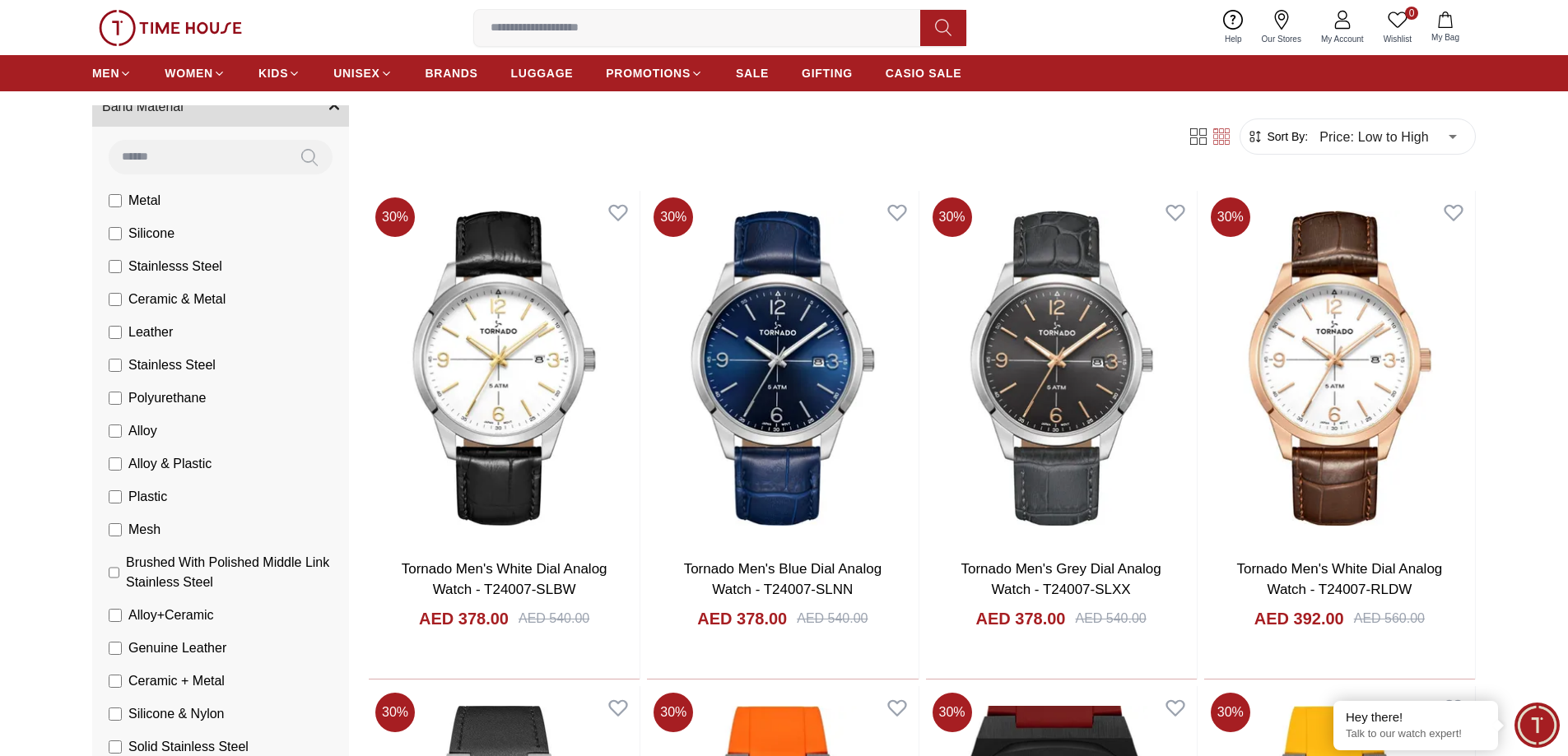
scroll to position [303, 0]
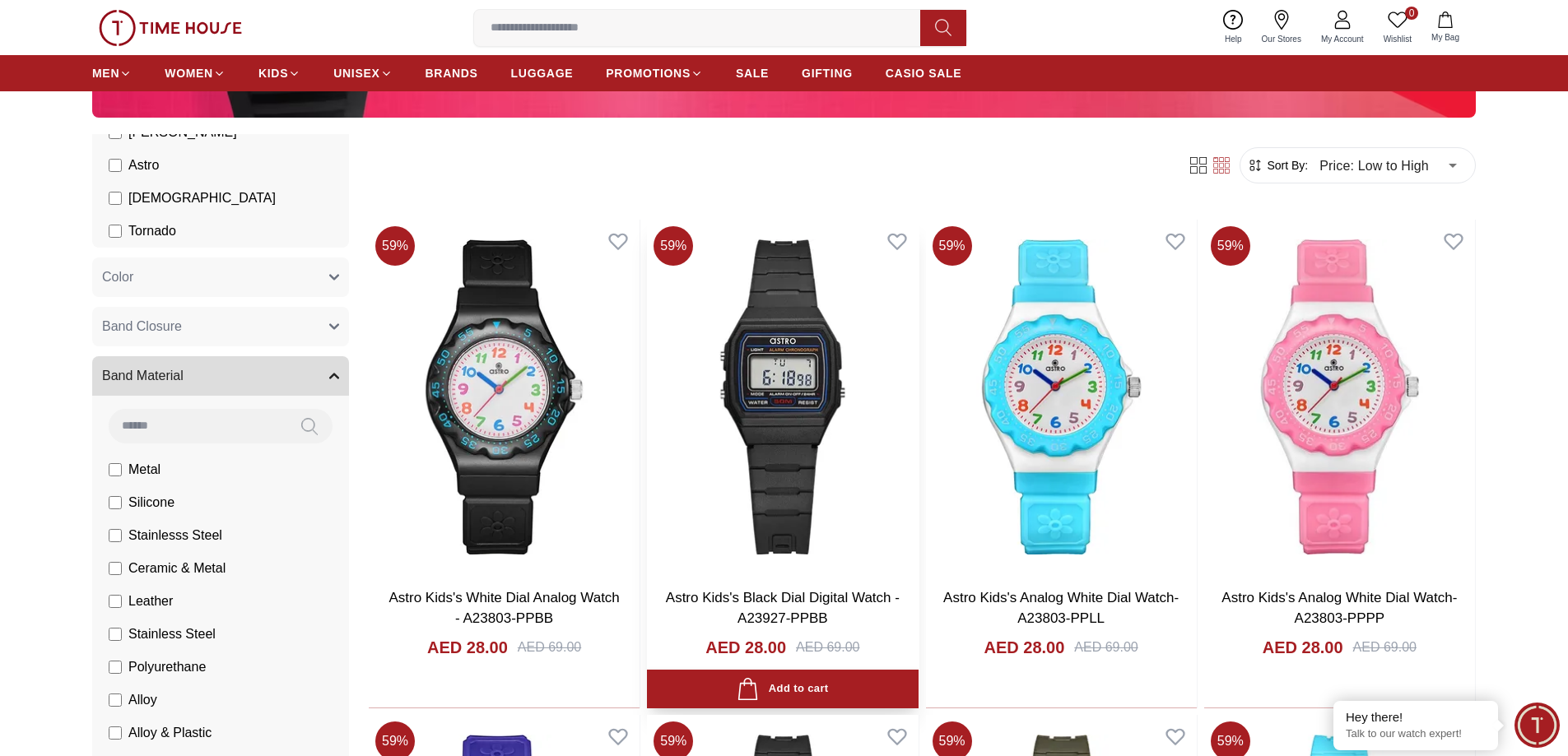
scroll to position [576, 0]
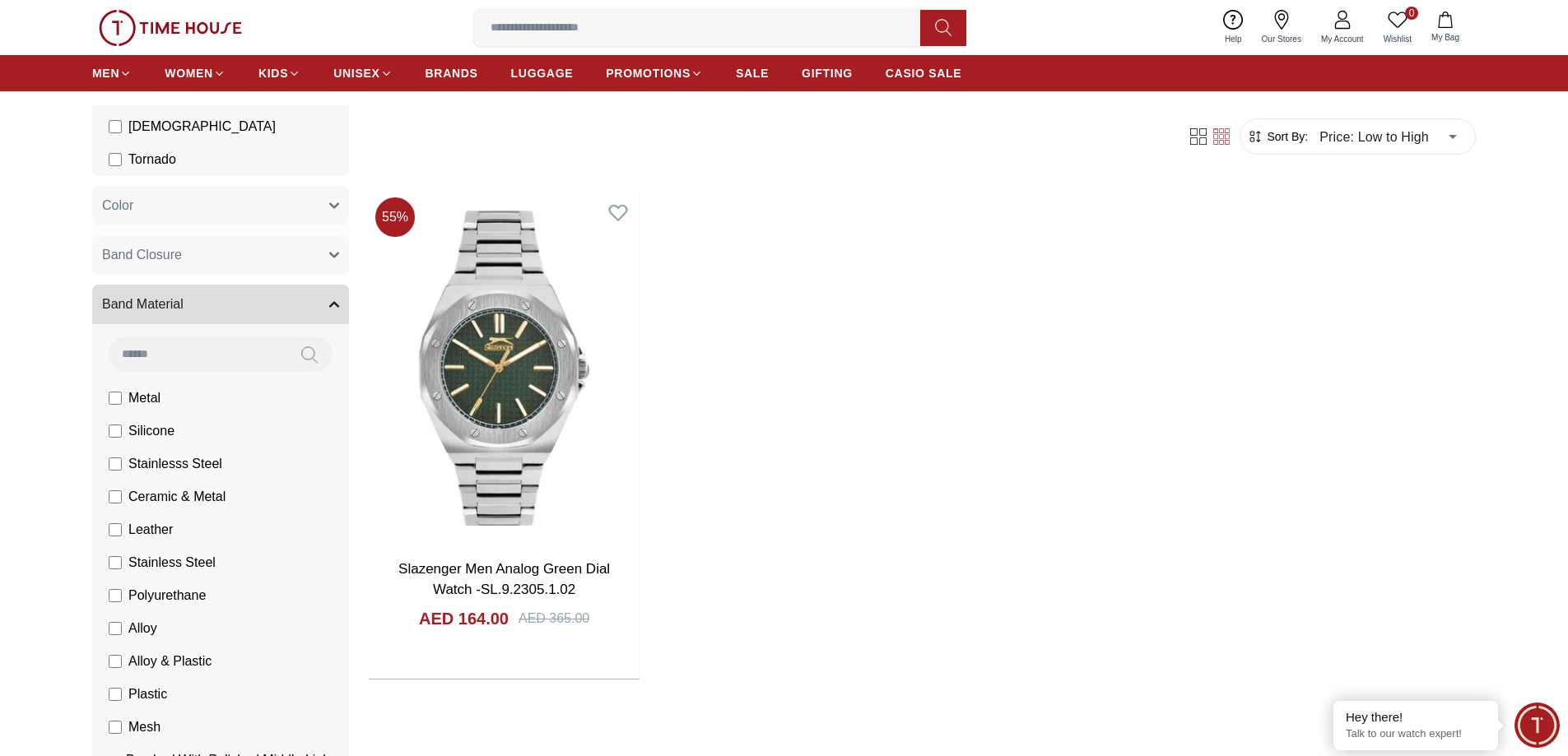
scroll to position [385, 0]
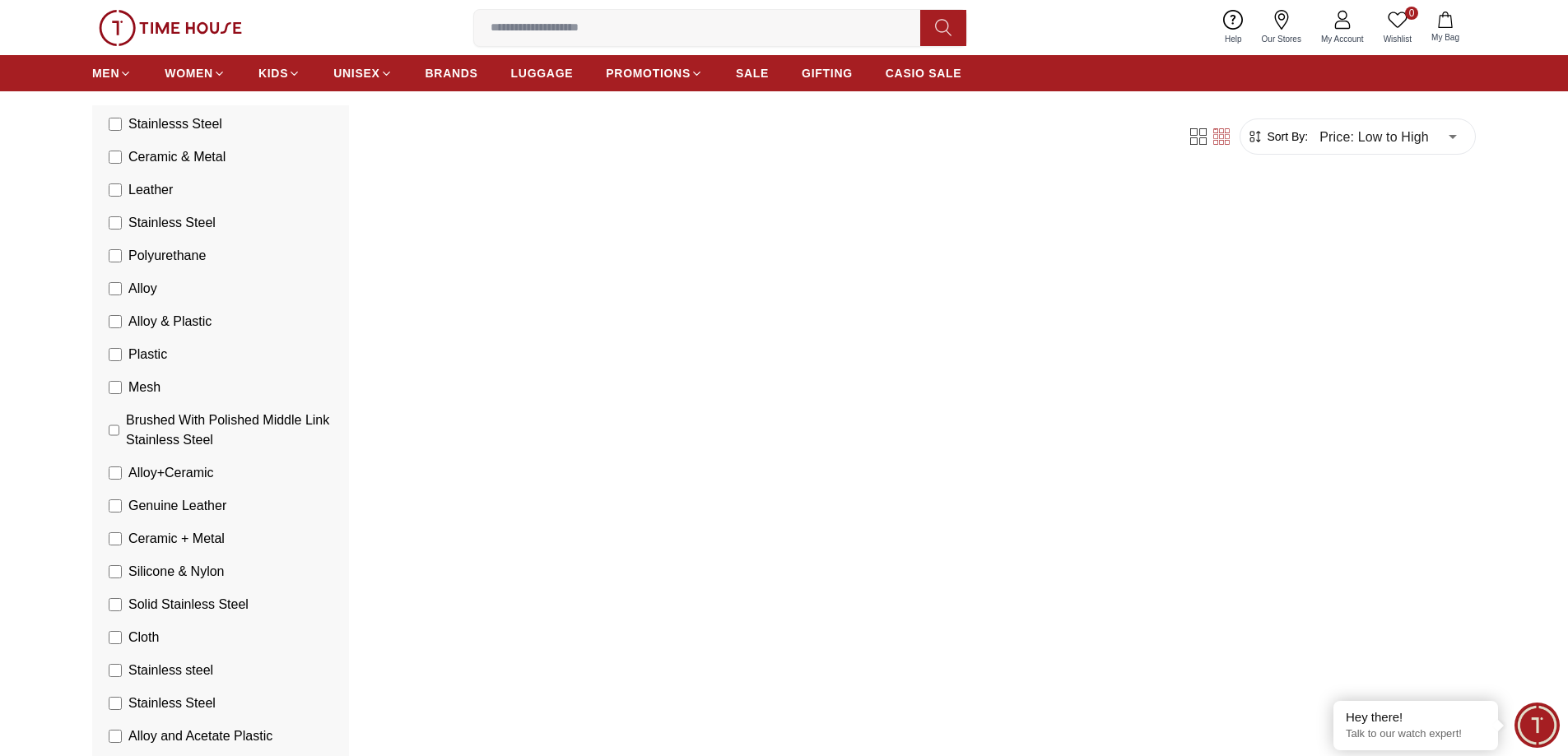
scroll to position [715, 0]
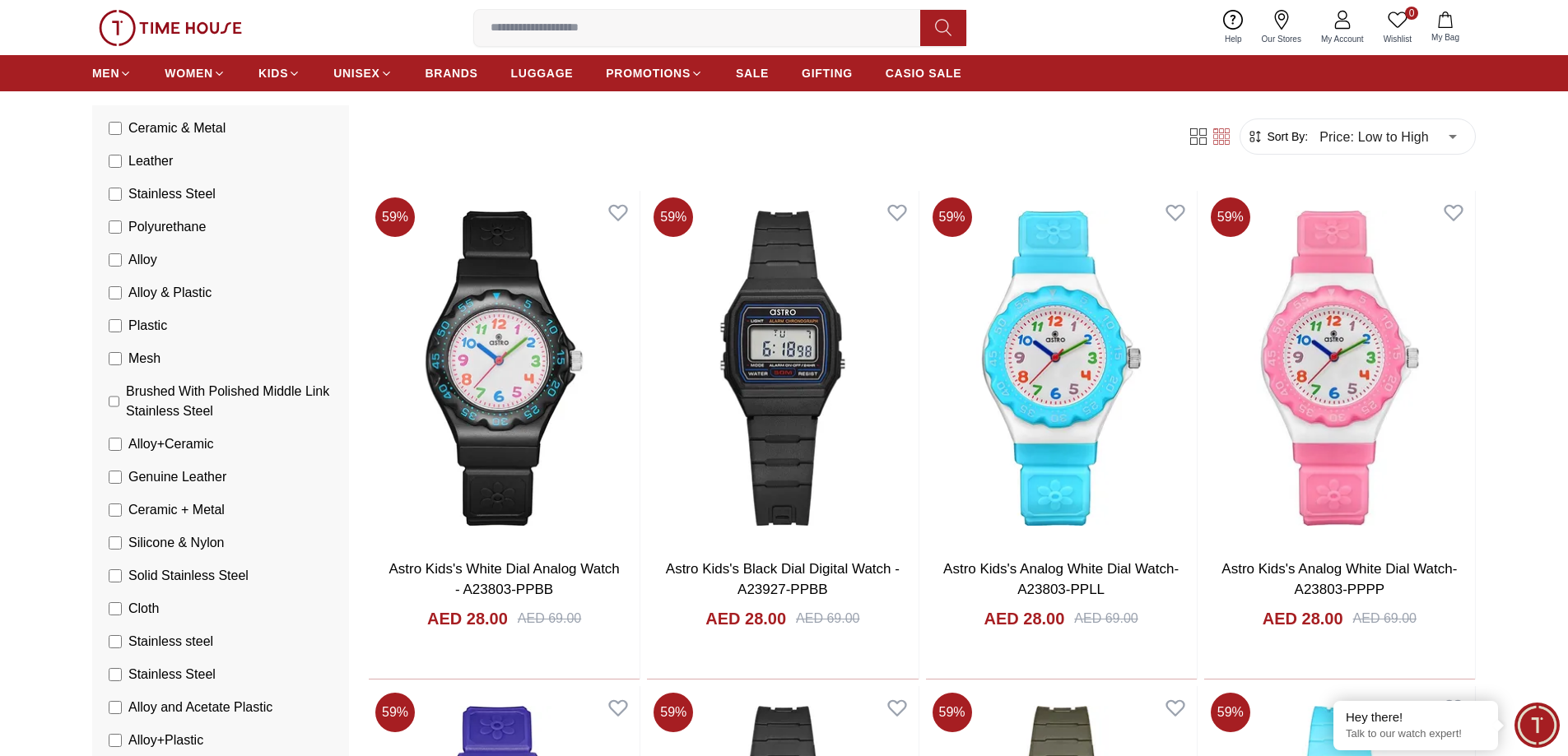
scroll to position [797, 0]
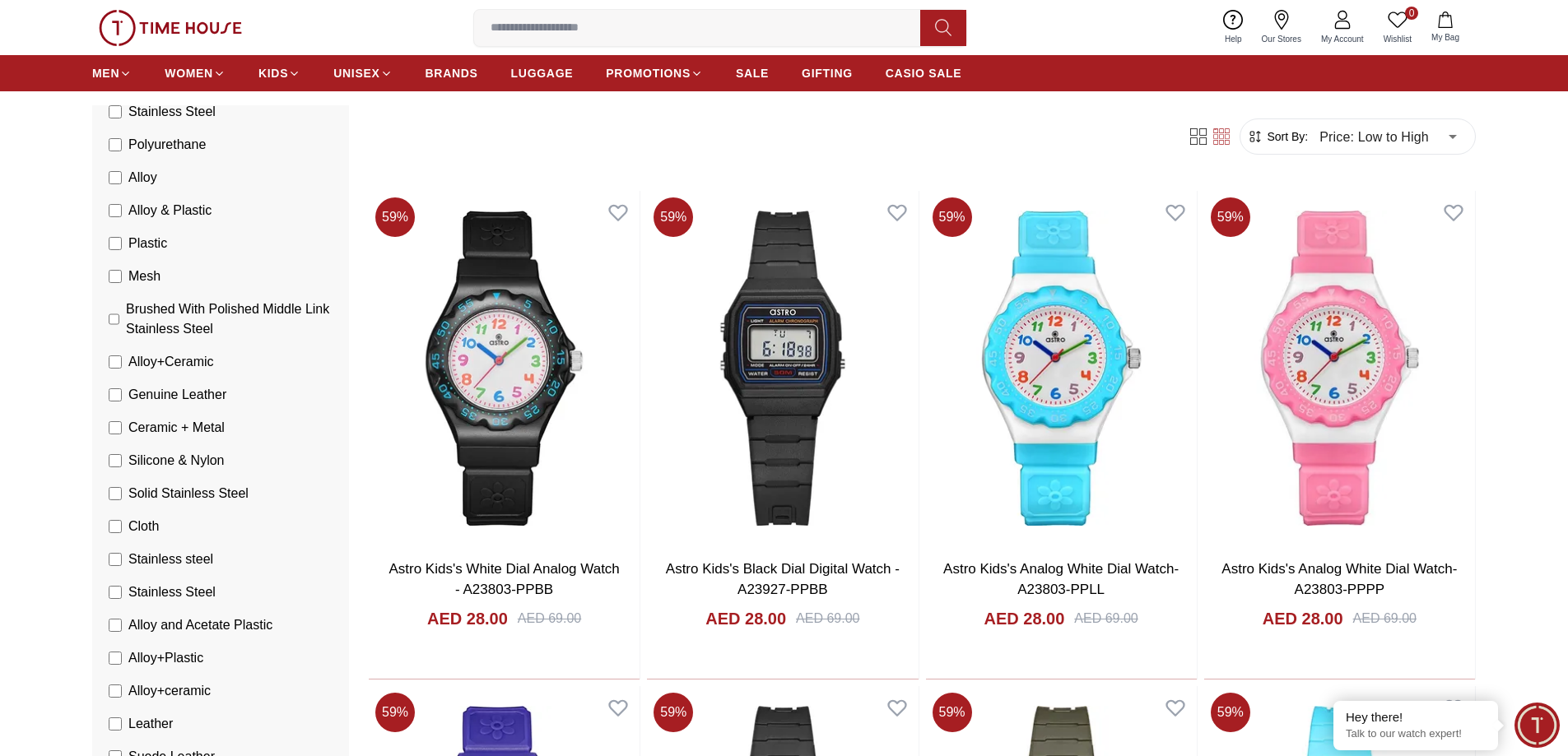
click at [122, 596] on label "Stainless Steel" at bounding box center [162, 593] width 107 height 20
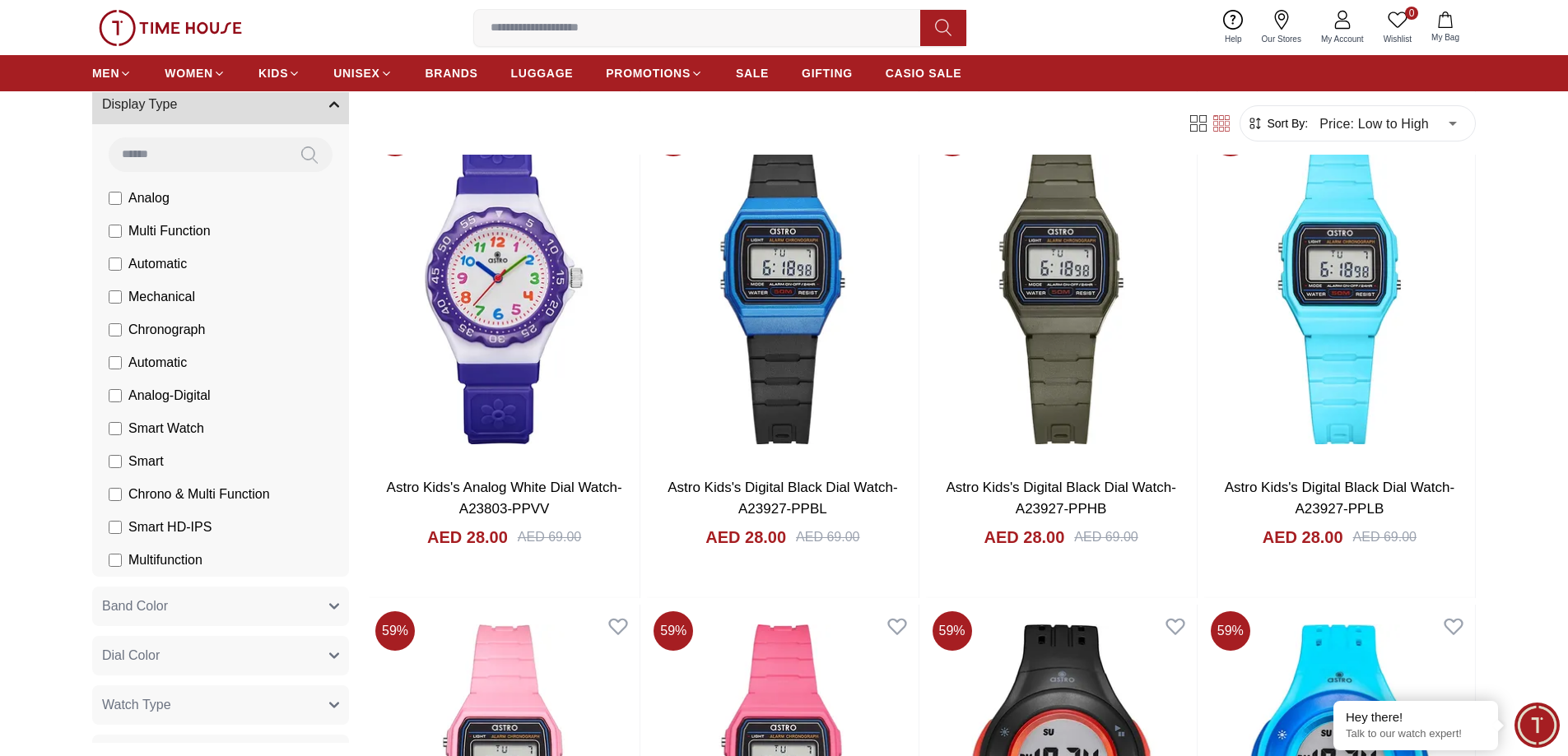
scroll to position [1481, 0]
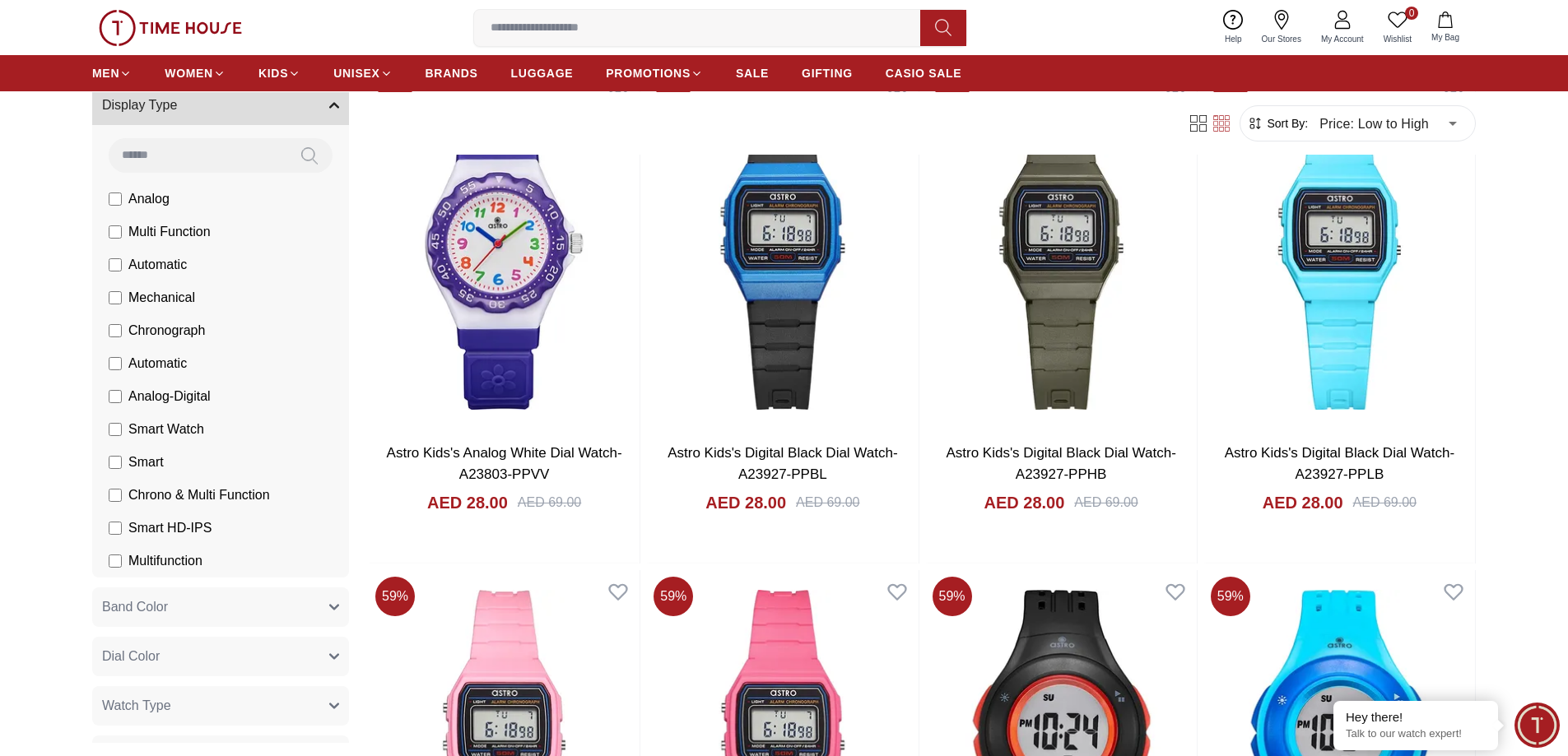
scroll to position [1206, 0]
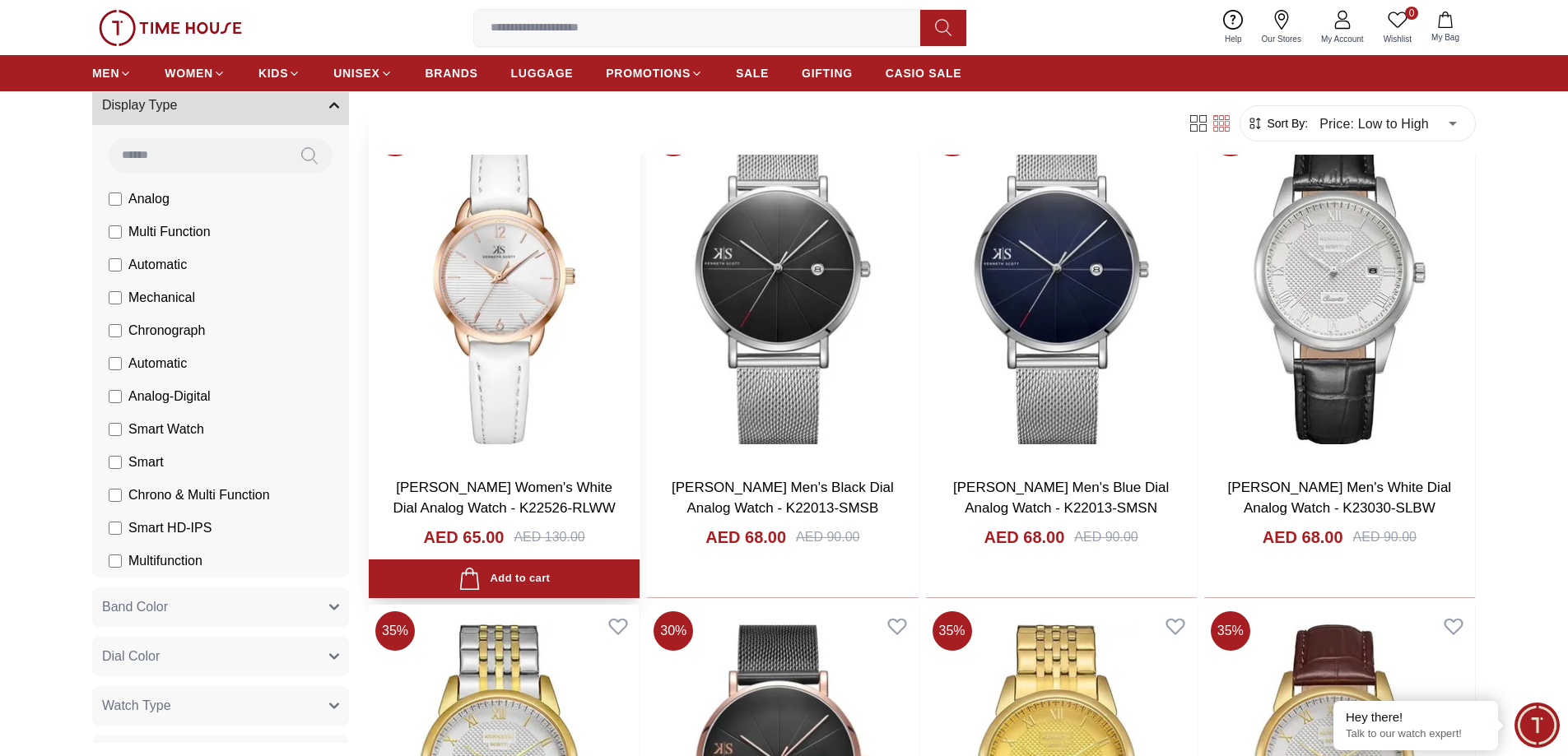
scroll to position [4168, 0]
